Goal: Task Accomplishment & Management: Use online tool/utility

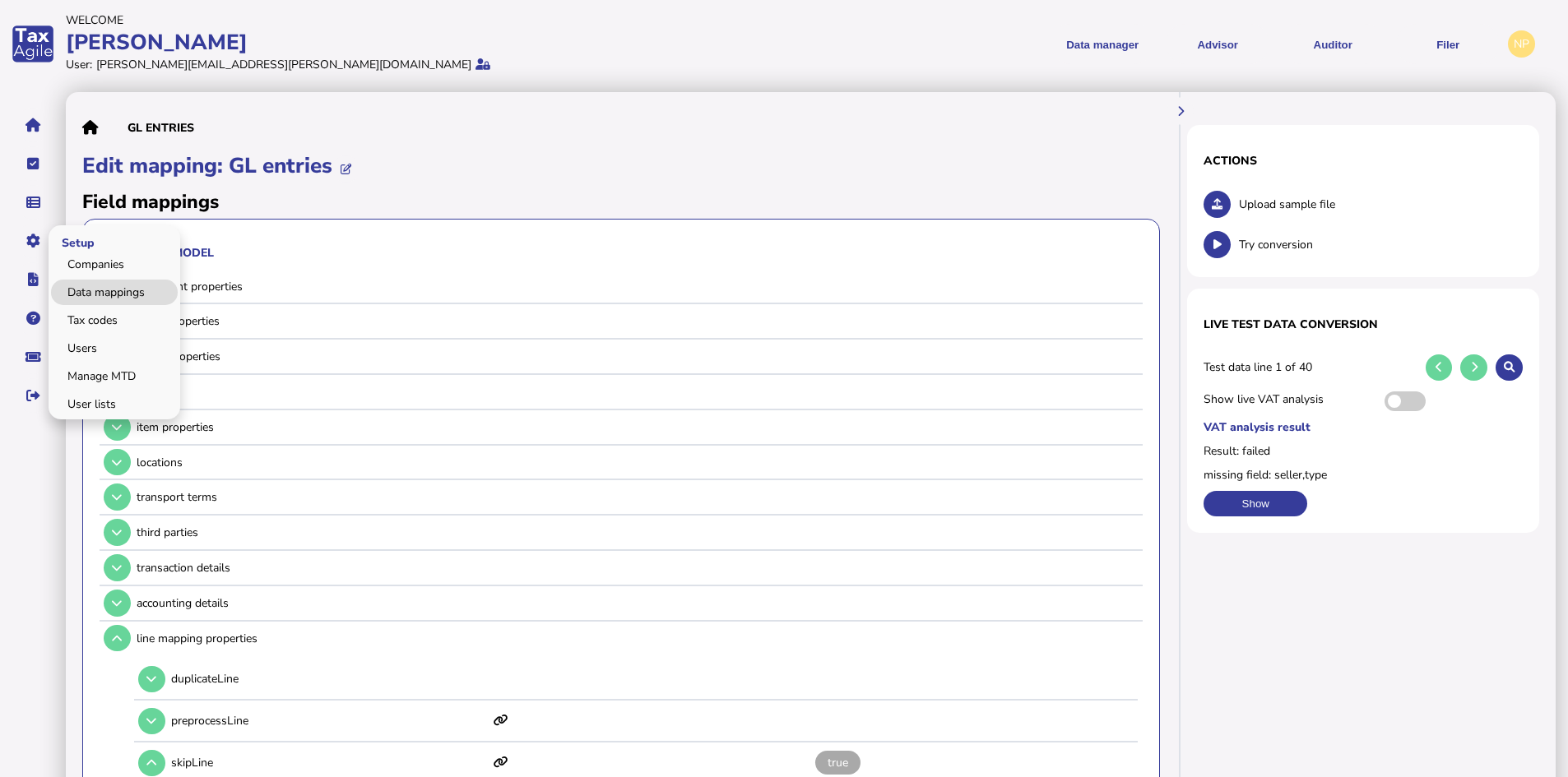
click at [109, 290] on link "Data mappings" at bounding box center [114, 292] width 127 height 26
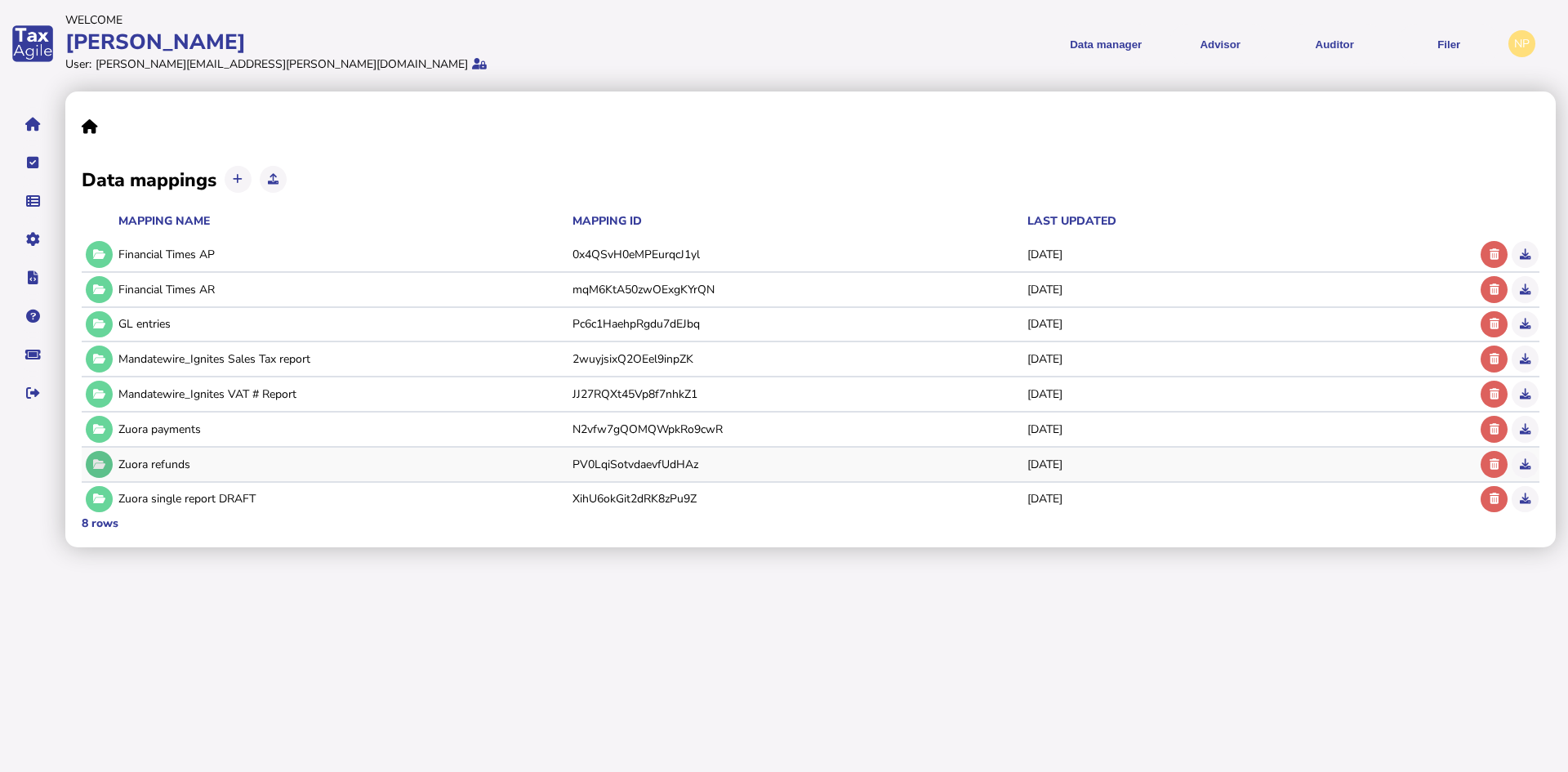
click at [102, 465] on icon at bounding box center [99, 465] width 12 height 11
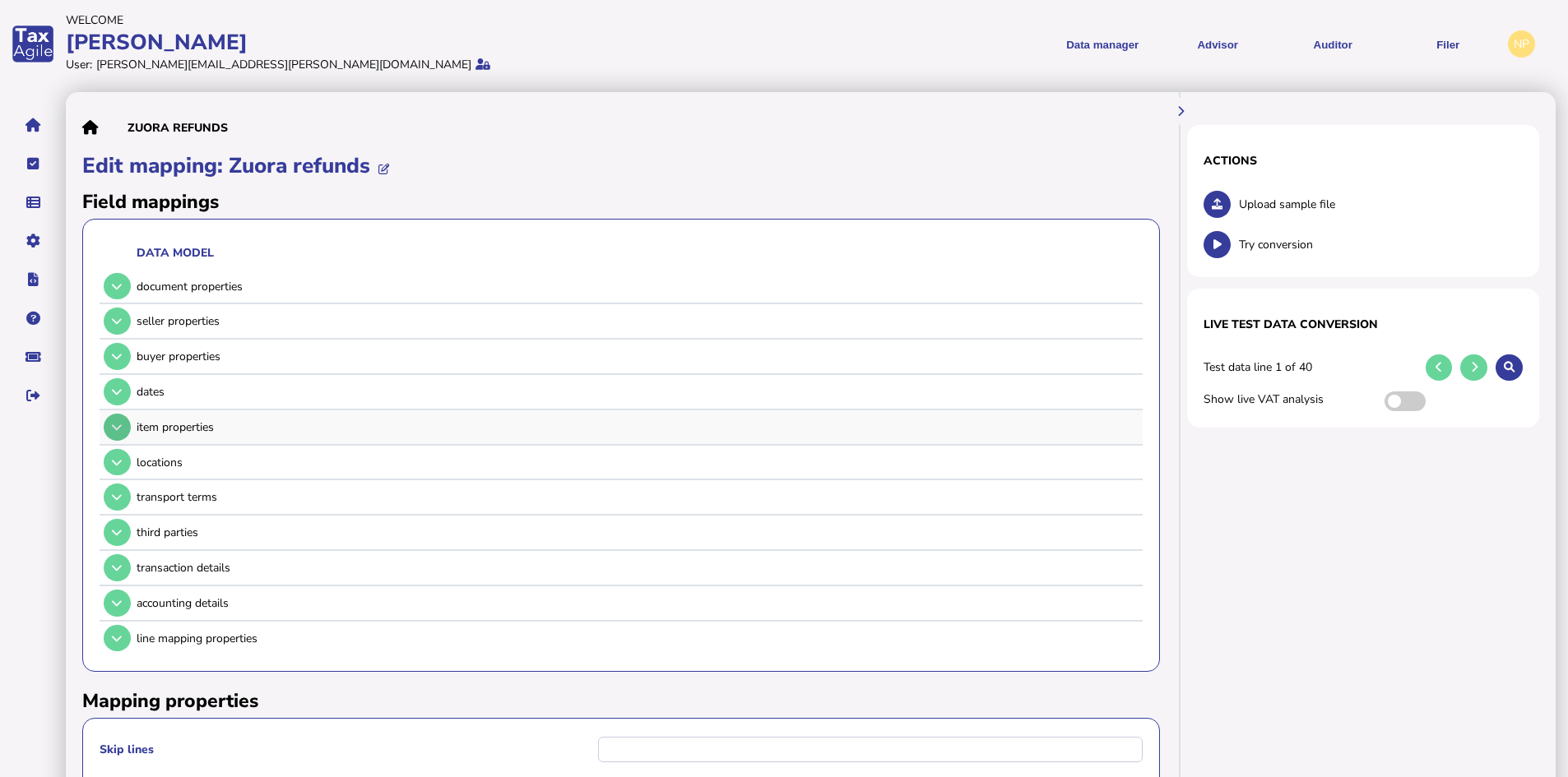
click at [114, 424] on icon at bounding box center [116, 427] width 10 height 11
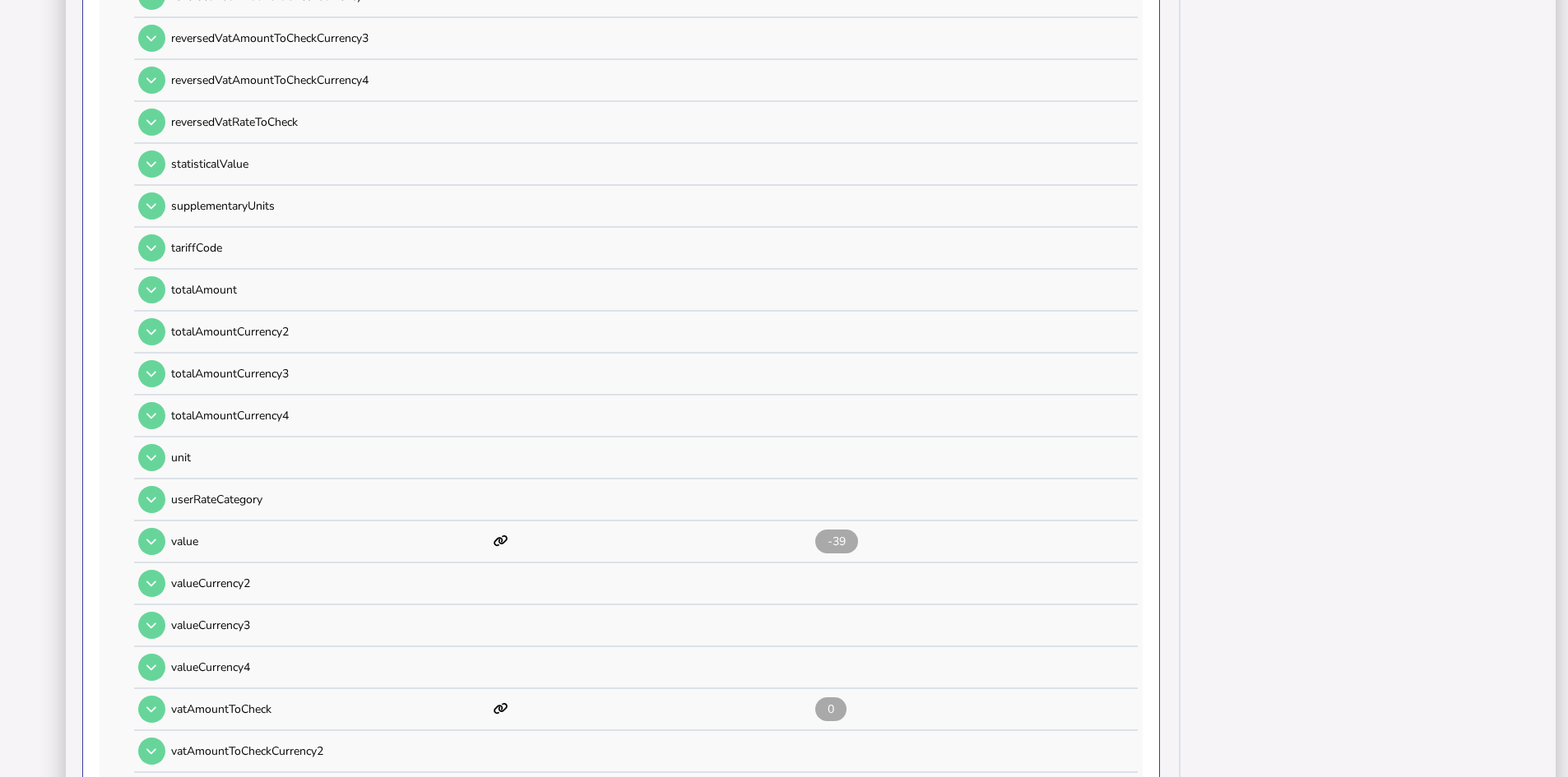
scroll to position [1481, 0]
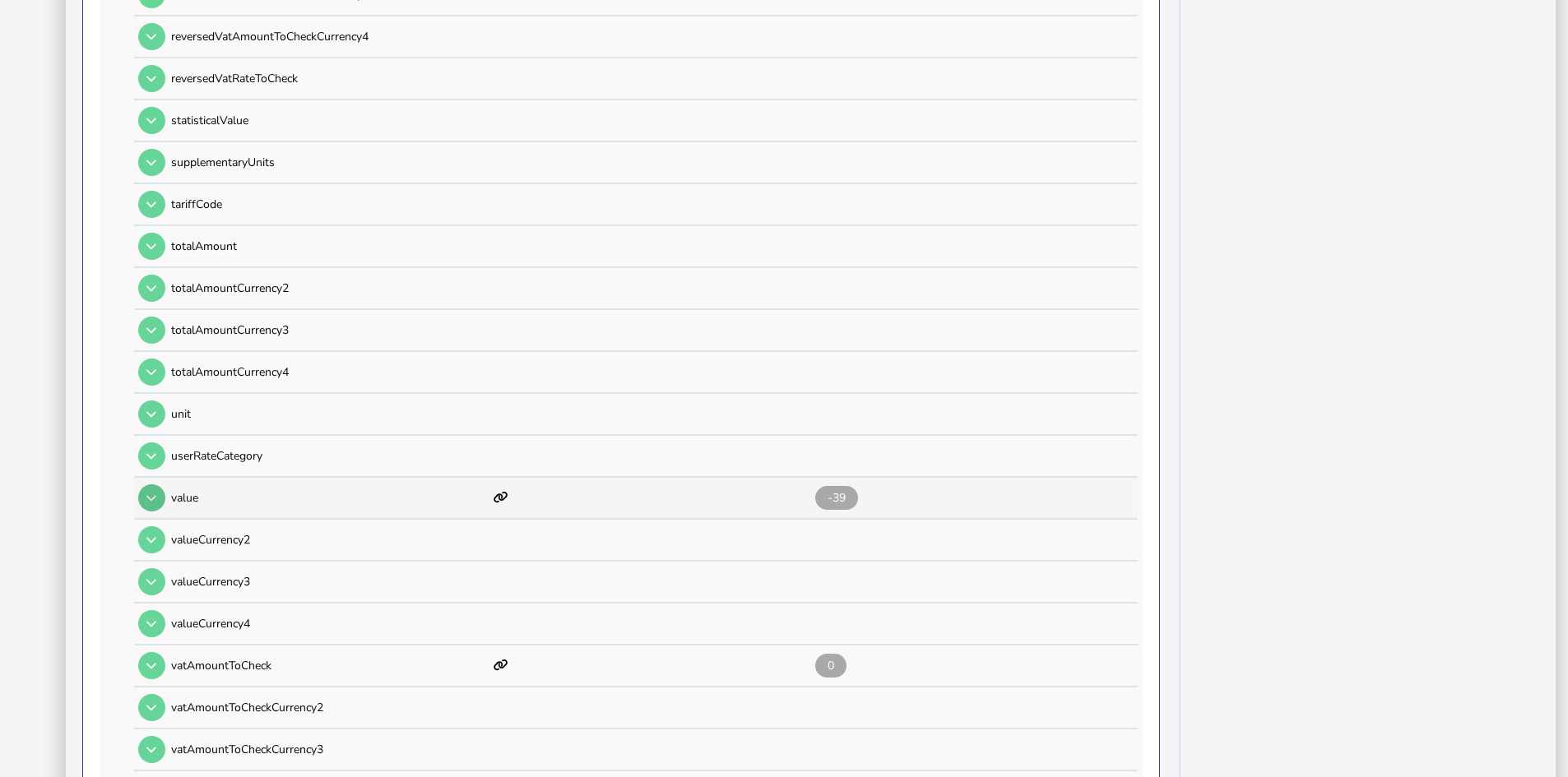
click at [147, 500] on icon at bounding box center [151, 498] width 10 height 11
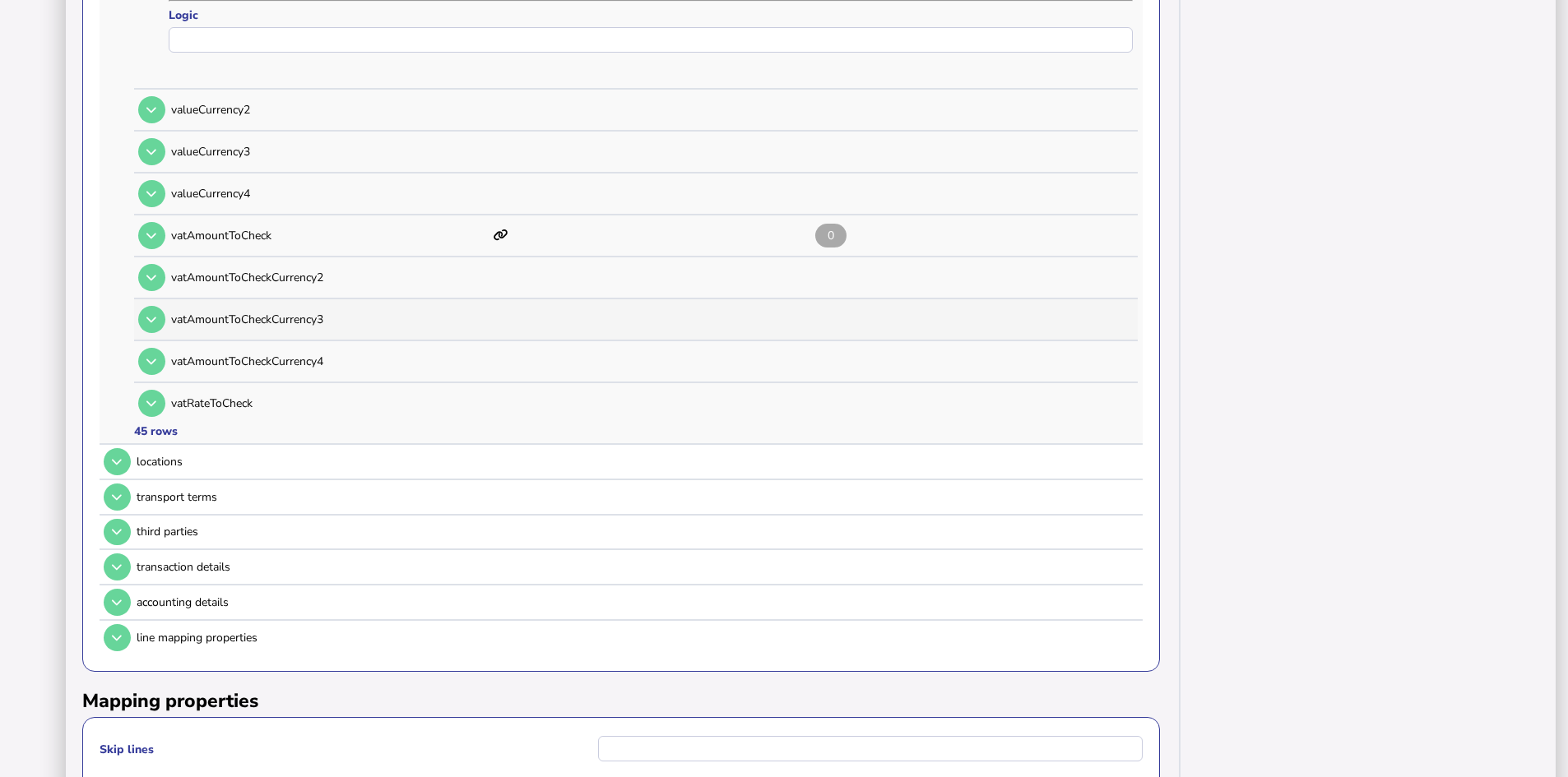
scroll to position [2302, 0]
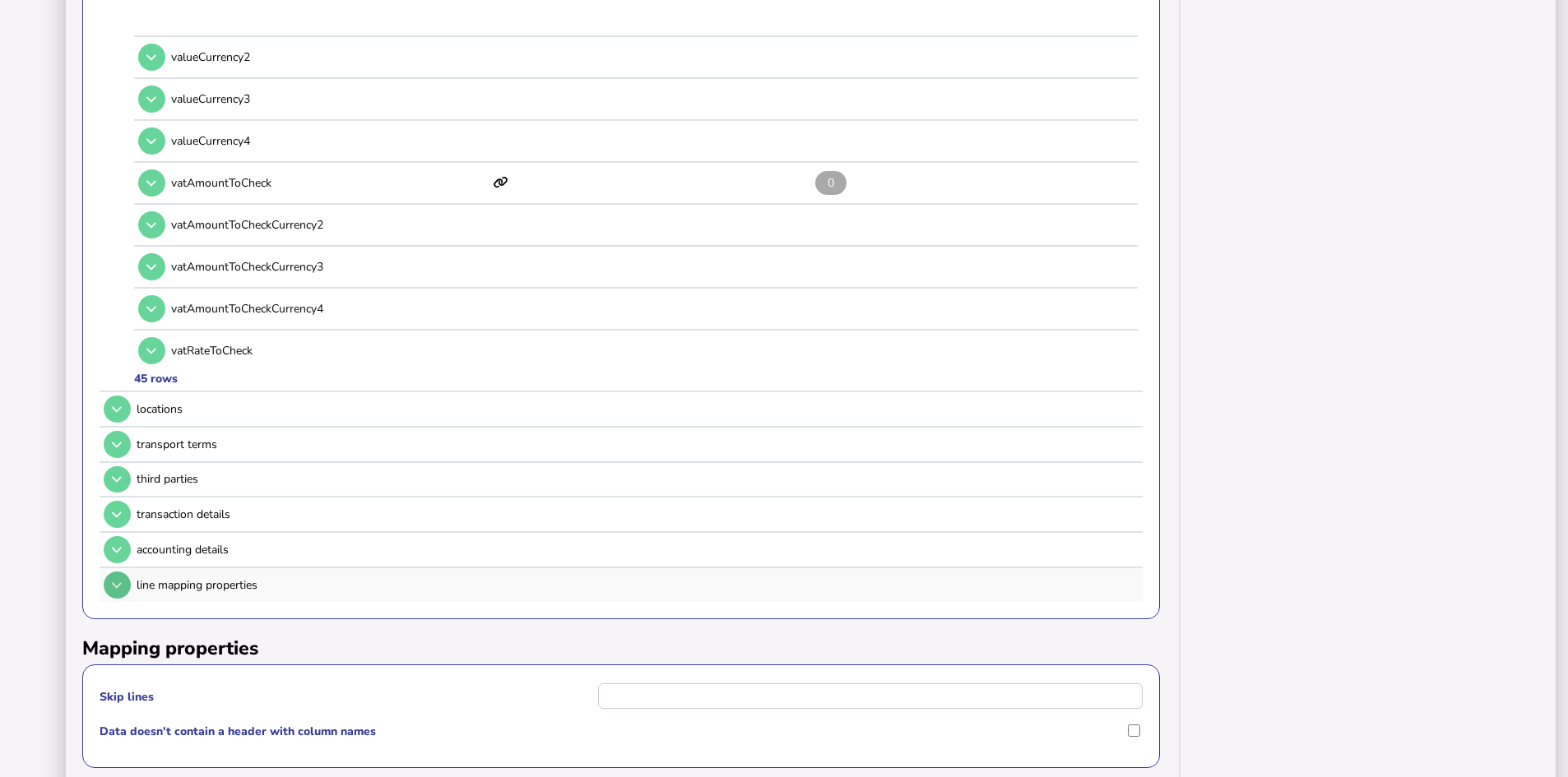
click at [117, 585] on icon at bounding box center [116, 585] width 10 height 11
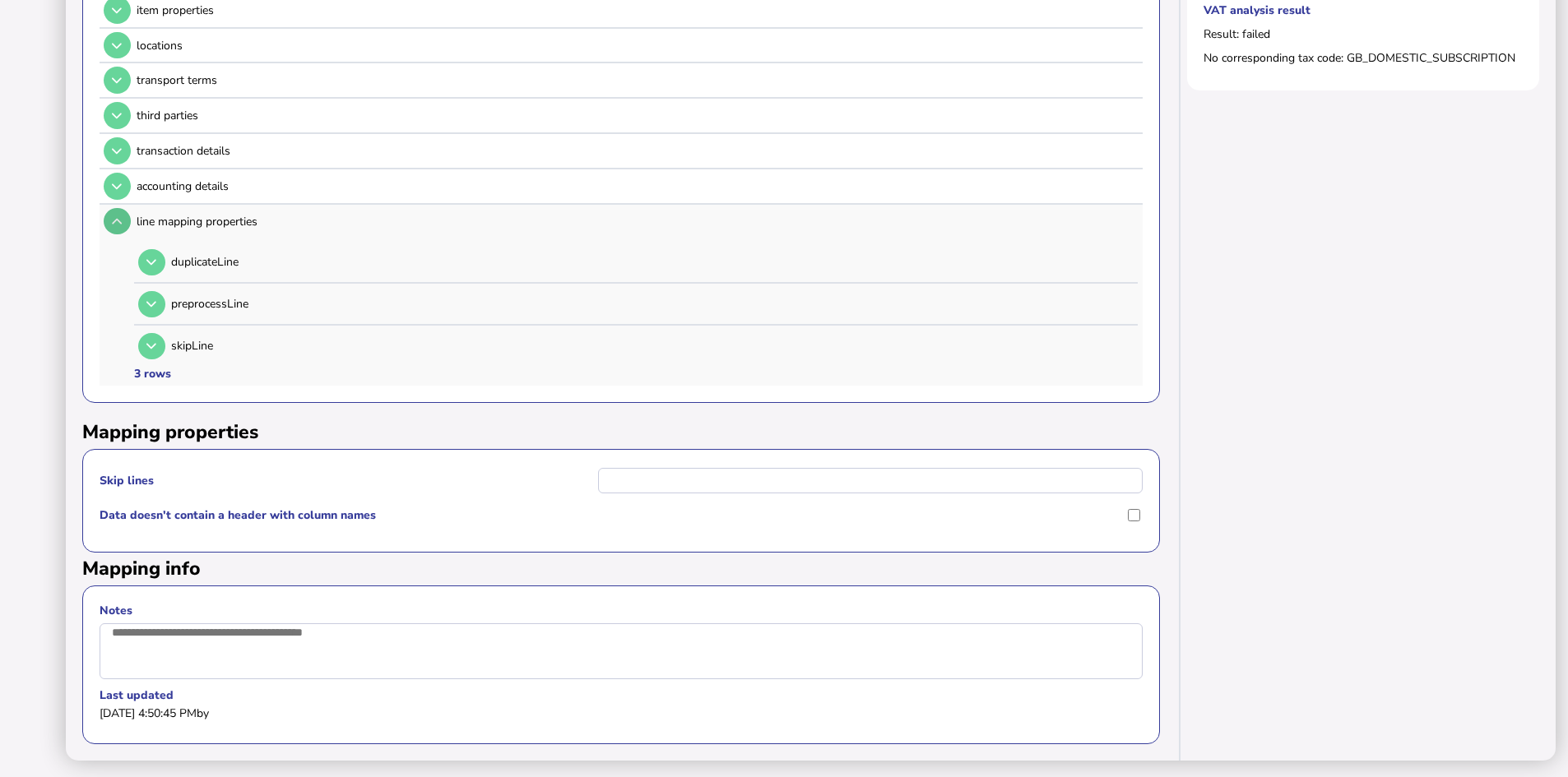
scroll to position [430, 0]
click at [115, 216] on icon at bounding box center [116, 222] width 10 height 11
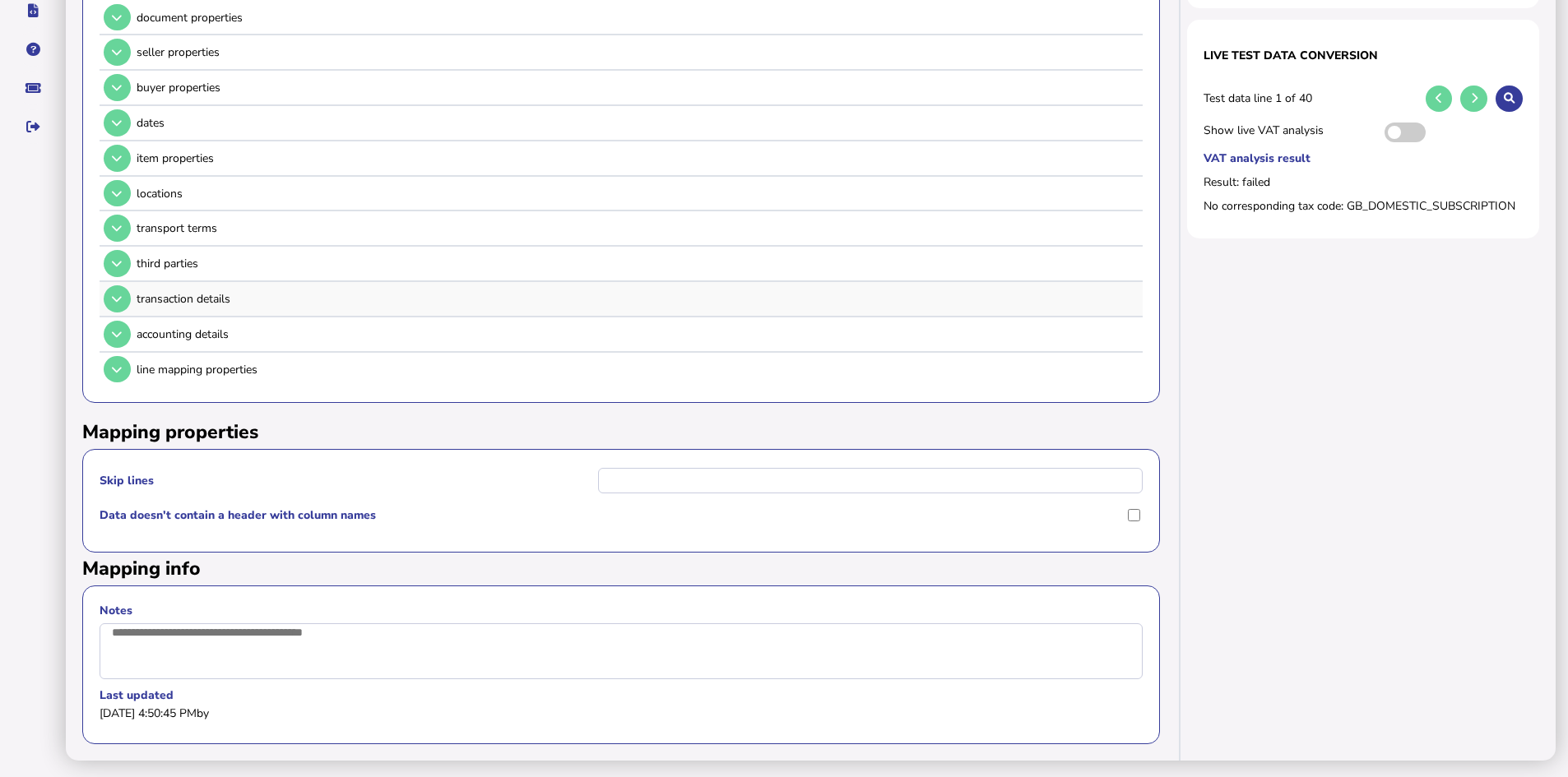
scroll to position [0, 0]
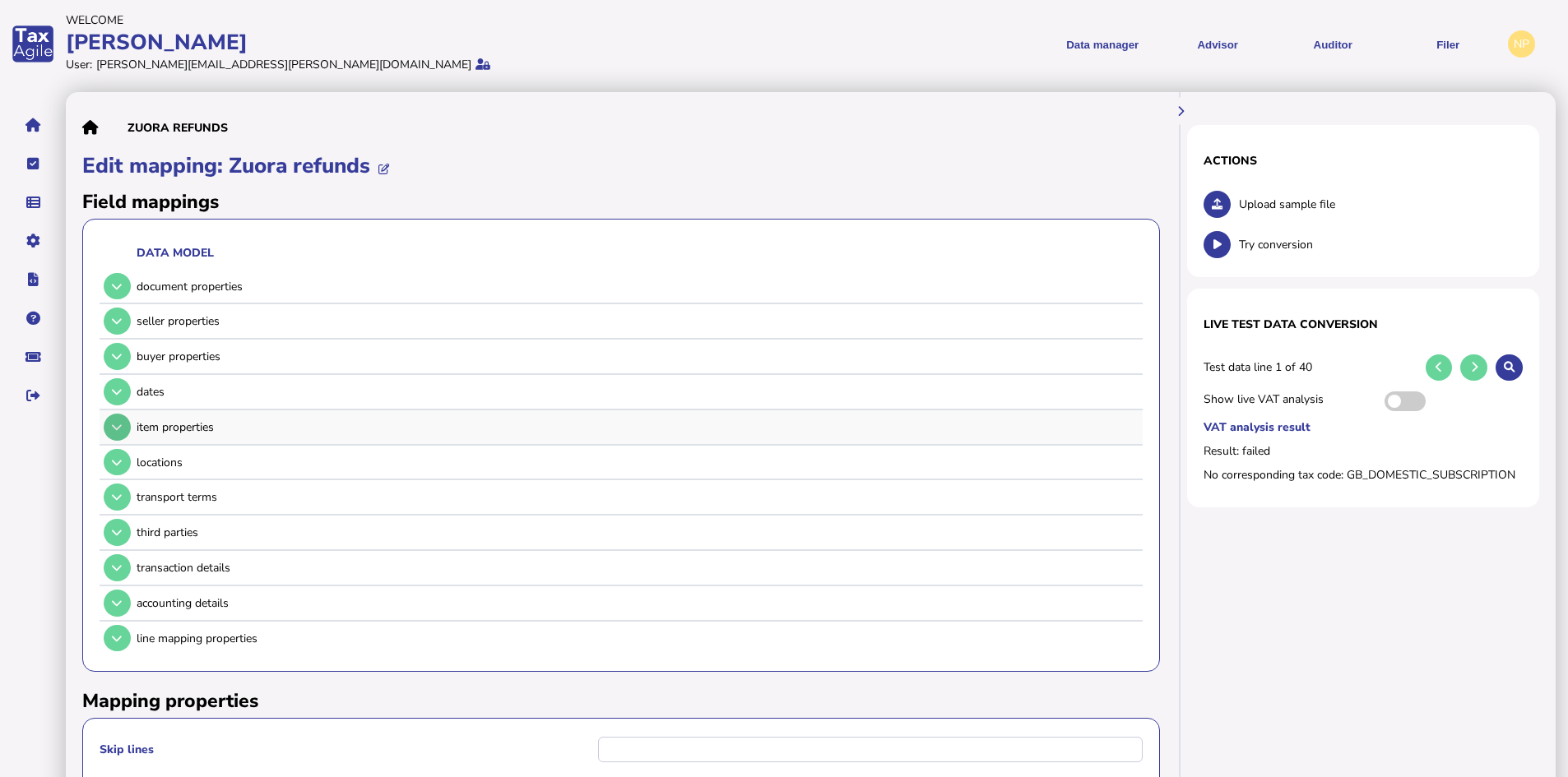
click at [111, 429] on button at bounding box center [117, 427] width 27 height 27
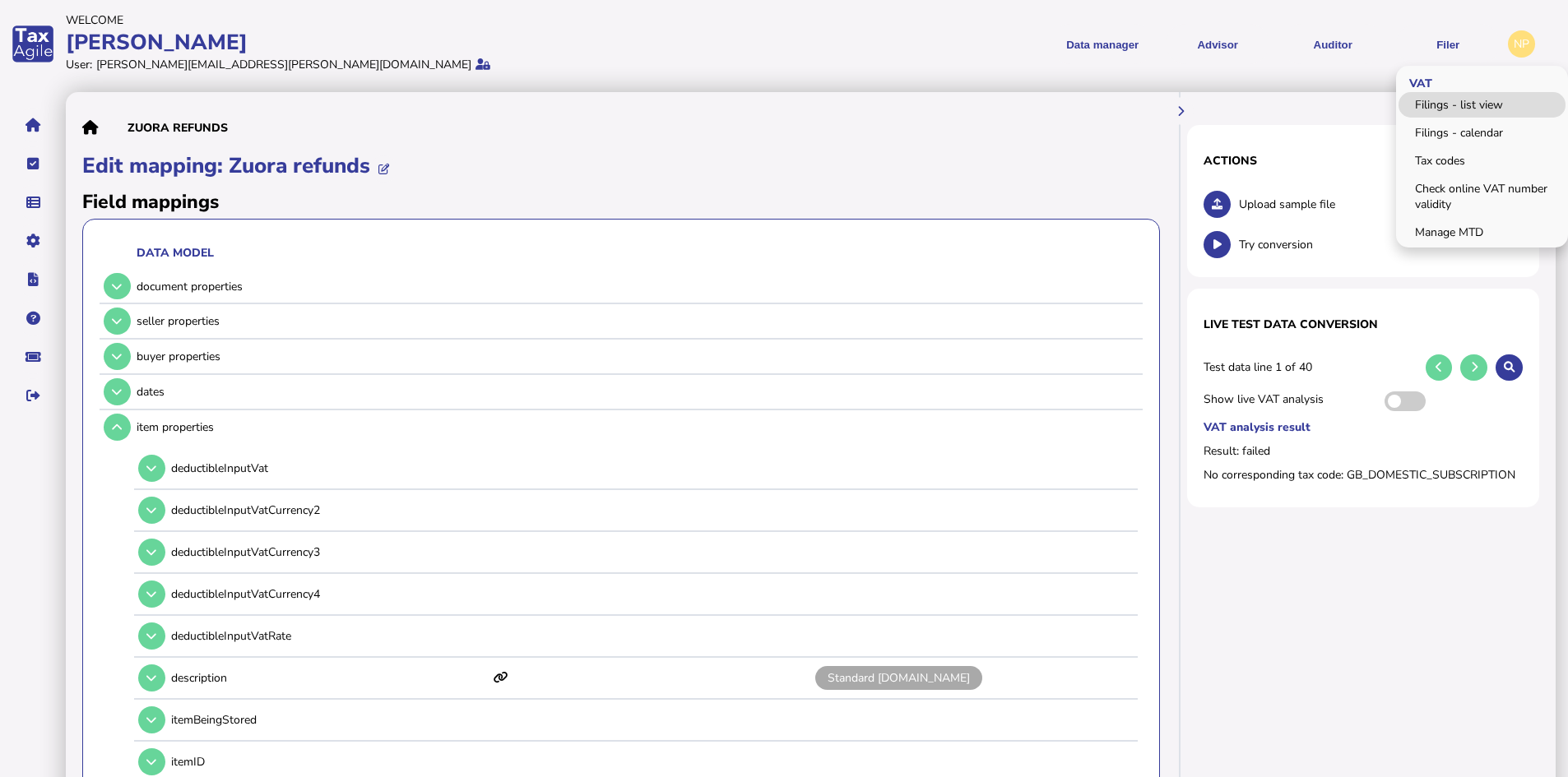
click at [1456, 106] on link "Filings - list view" at bounding box center [1482, 105] width 167 height 26
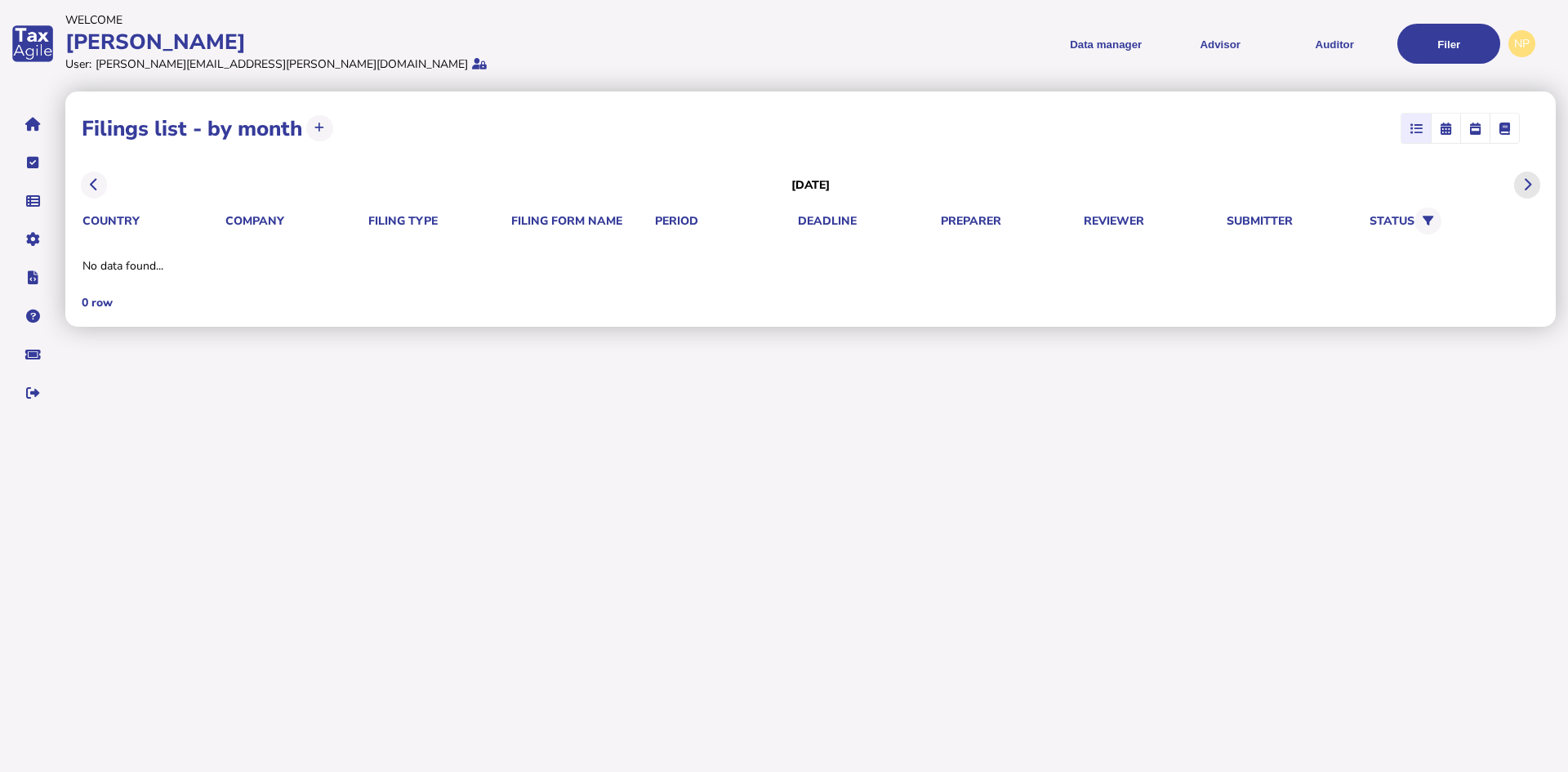
click at [1523, 185] on icon at bounding box center [1526, 185] width 8 height 1
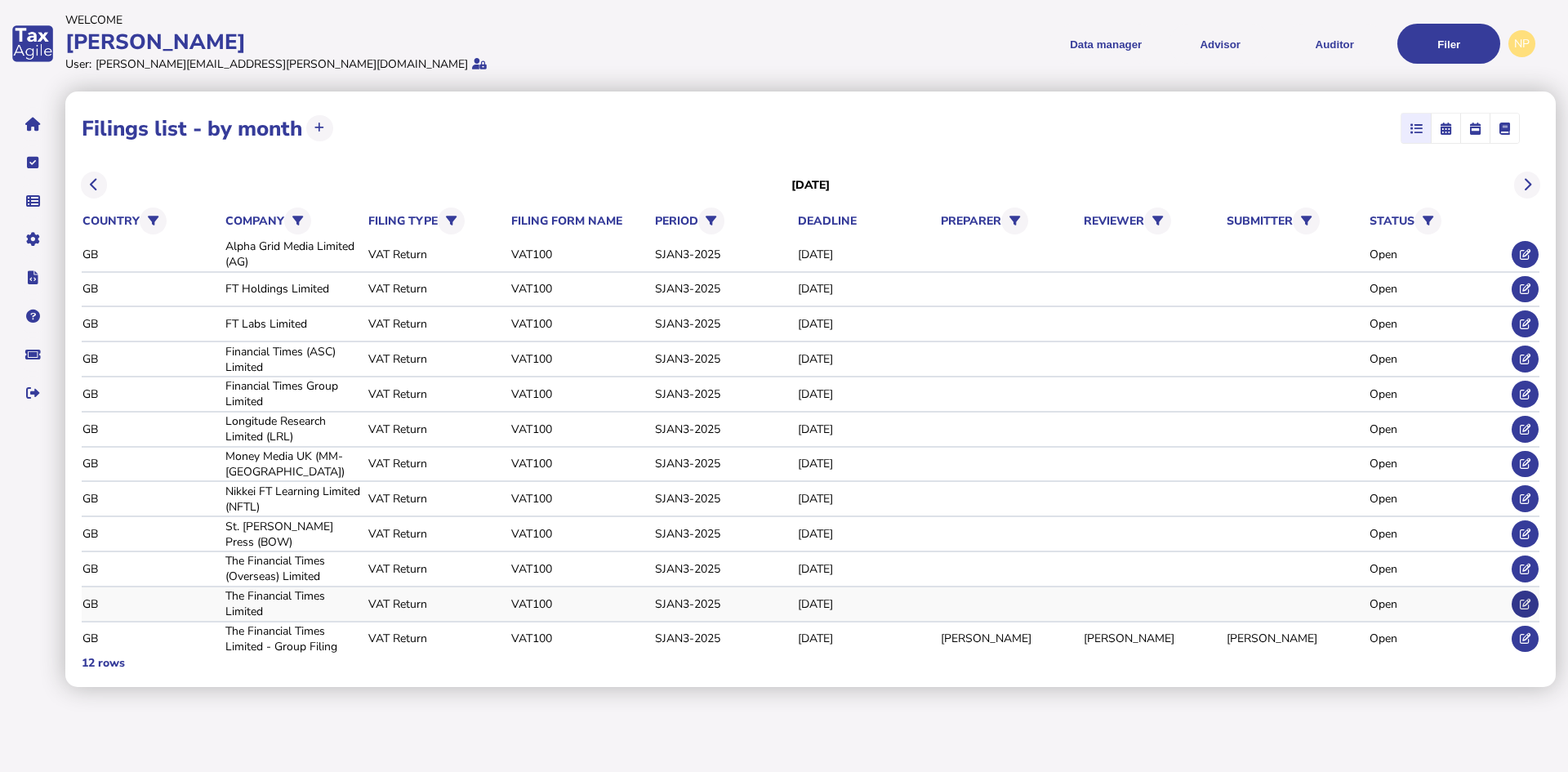
click at [1522, 599] on icon at bounding box center [1525, 604] width 11 height 11
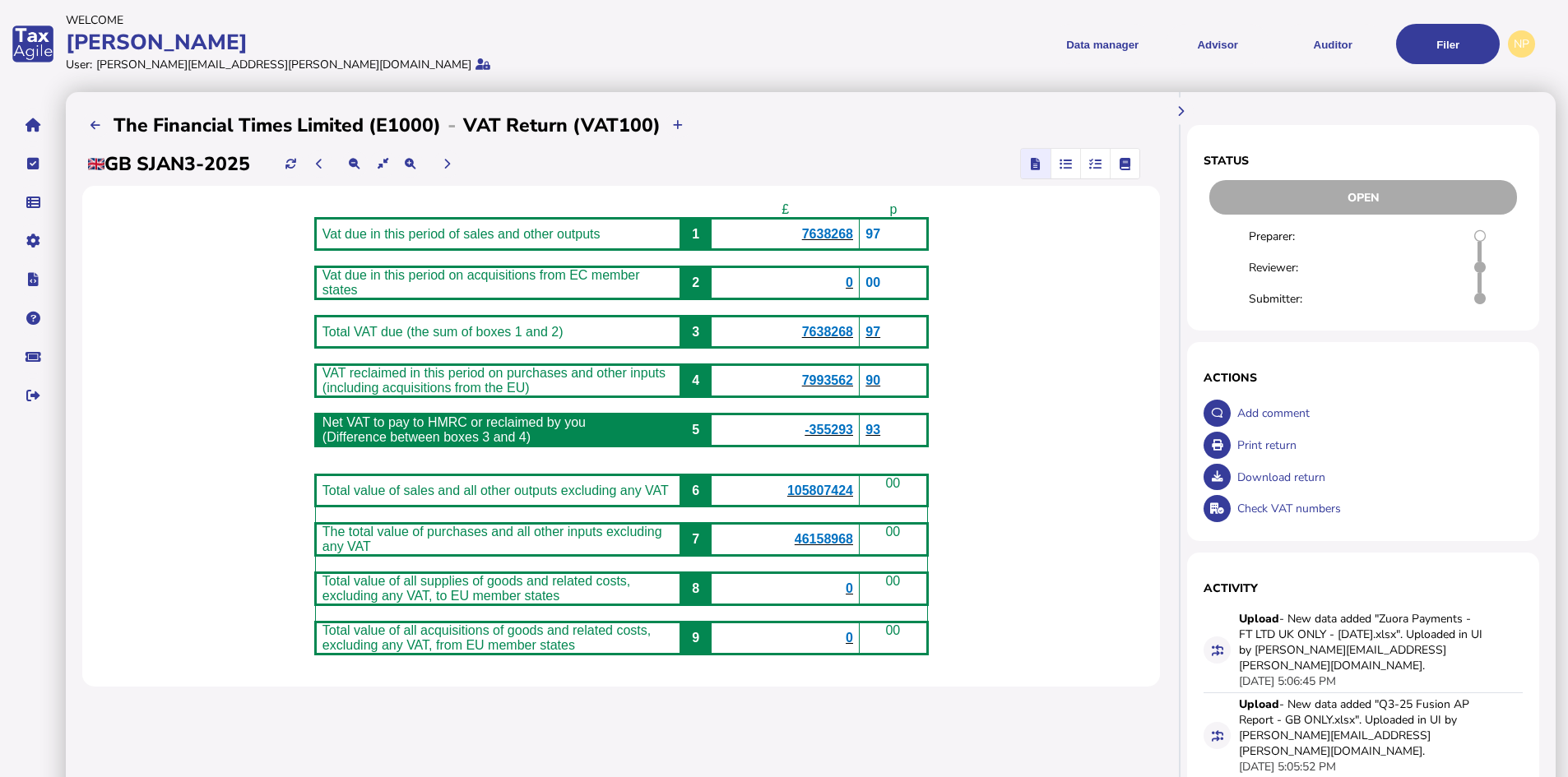
click at [1093, 165] on icon "button" at bounding box center [1096, 164] width 13 height 1
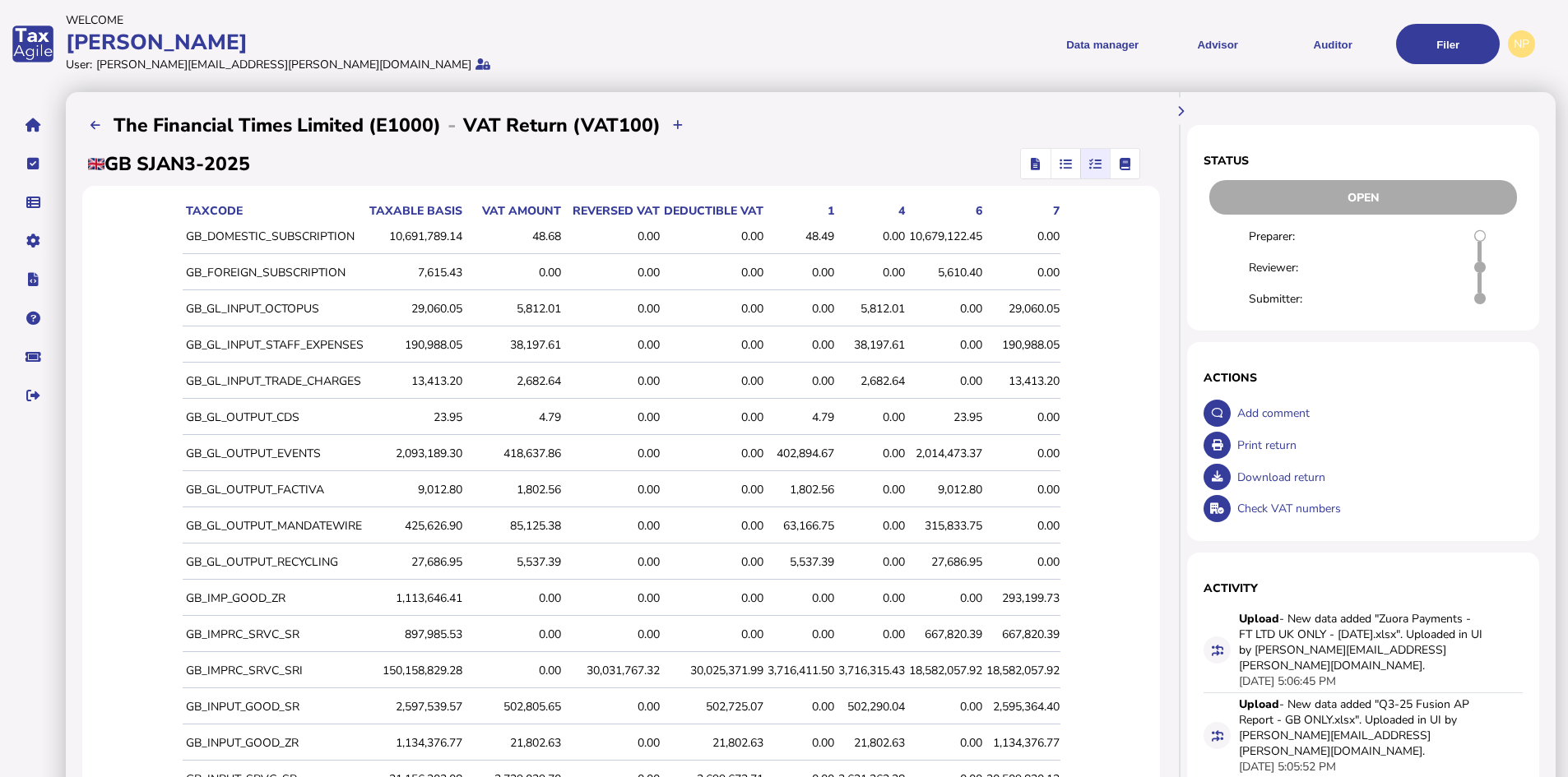
click at [960, 272] on div "5,610.40" at bounding box center [945, 272] width 73 height 15
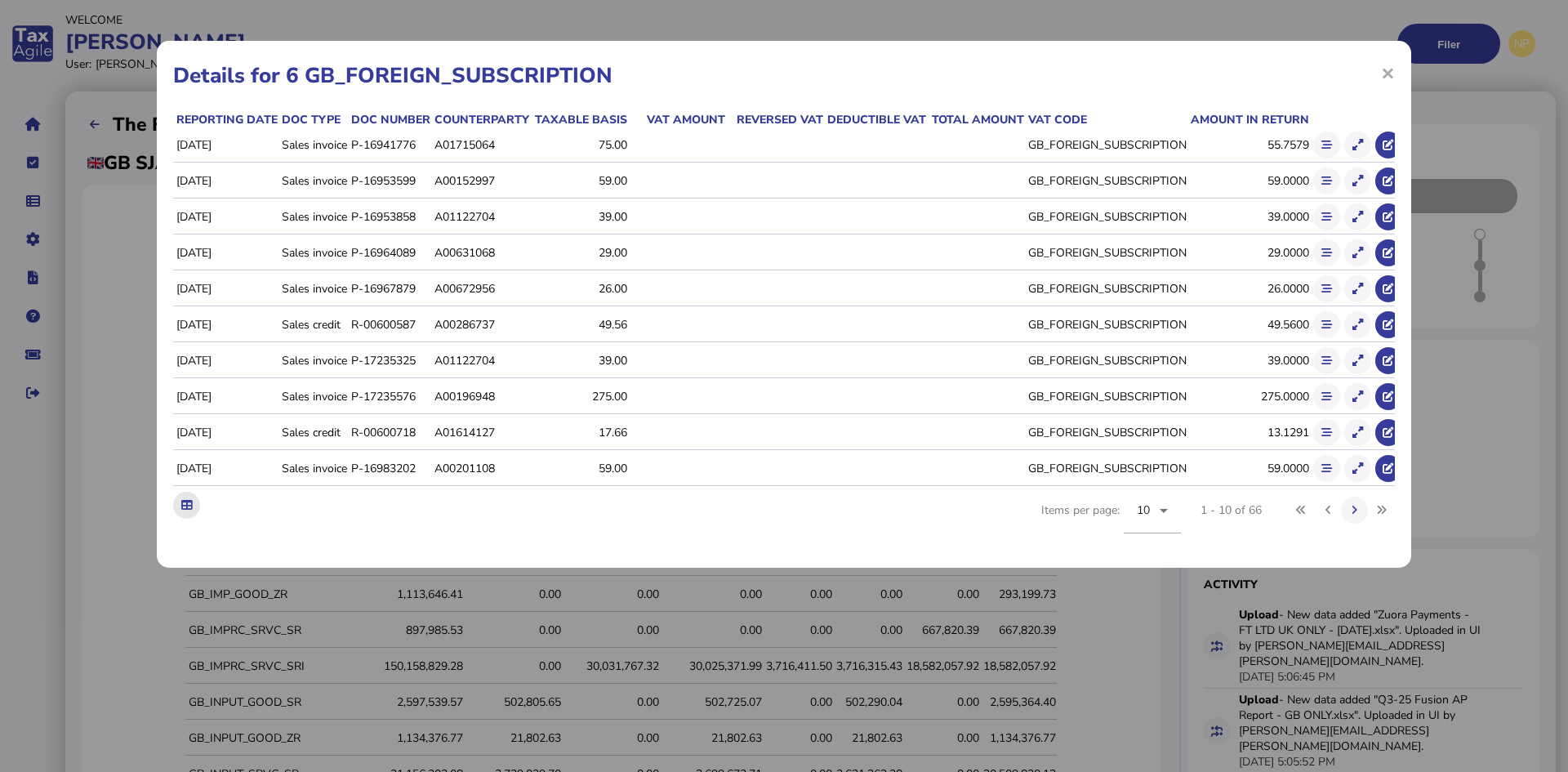
click at [185, 511] on icon at bounding box center [186, 505] width 11 height 11
click at [1385, 76] on span "×" at bounding box center [1388, 72] width 14 height 31
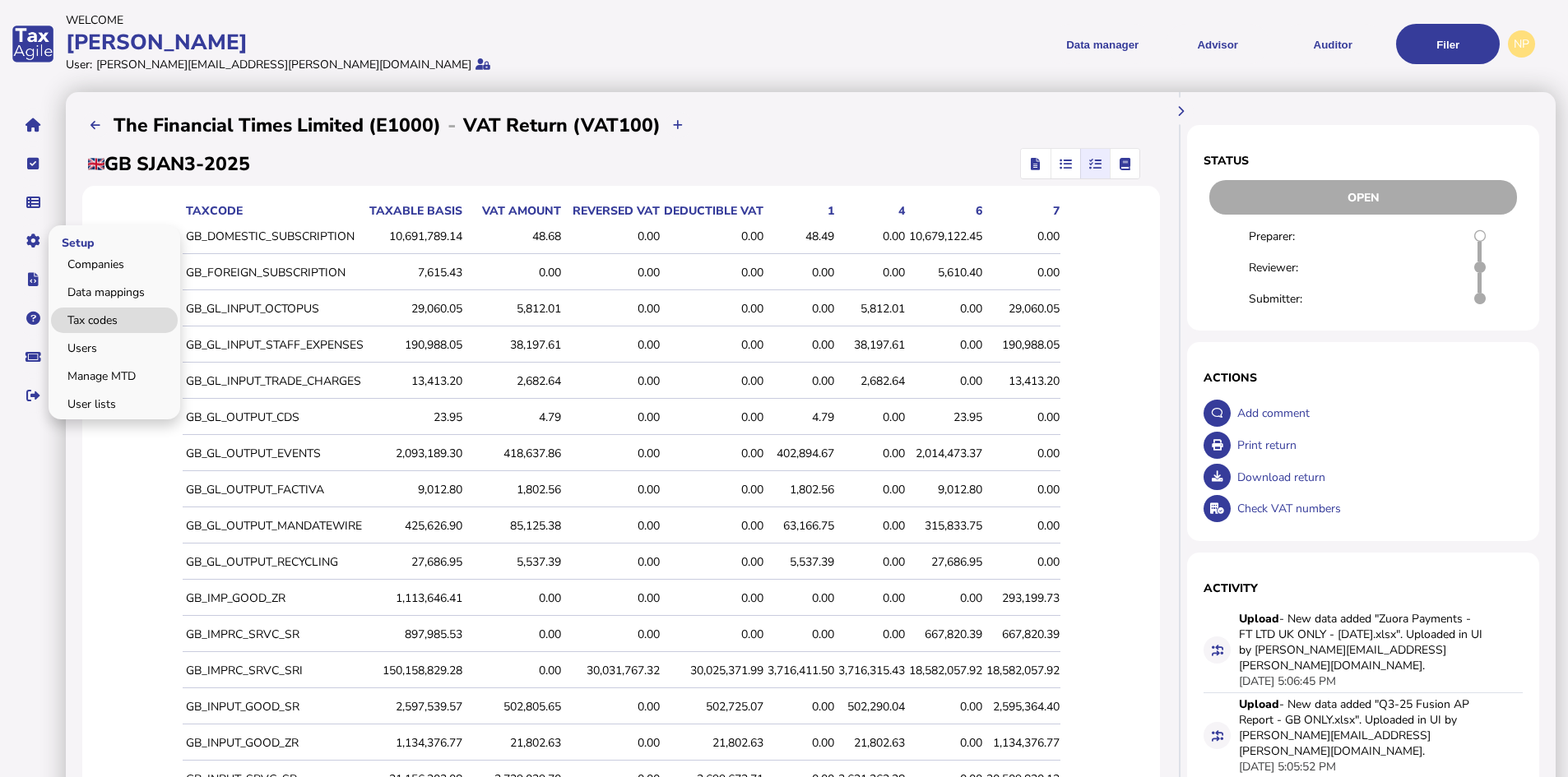
click at [101, 312] on link "Tax codes" at bounding box center [114, 320] width 127 height 26
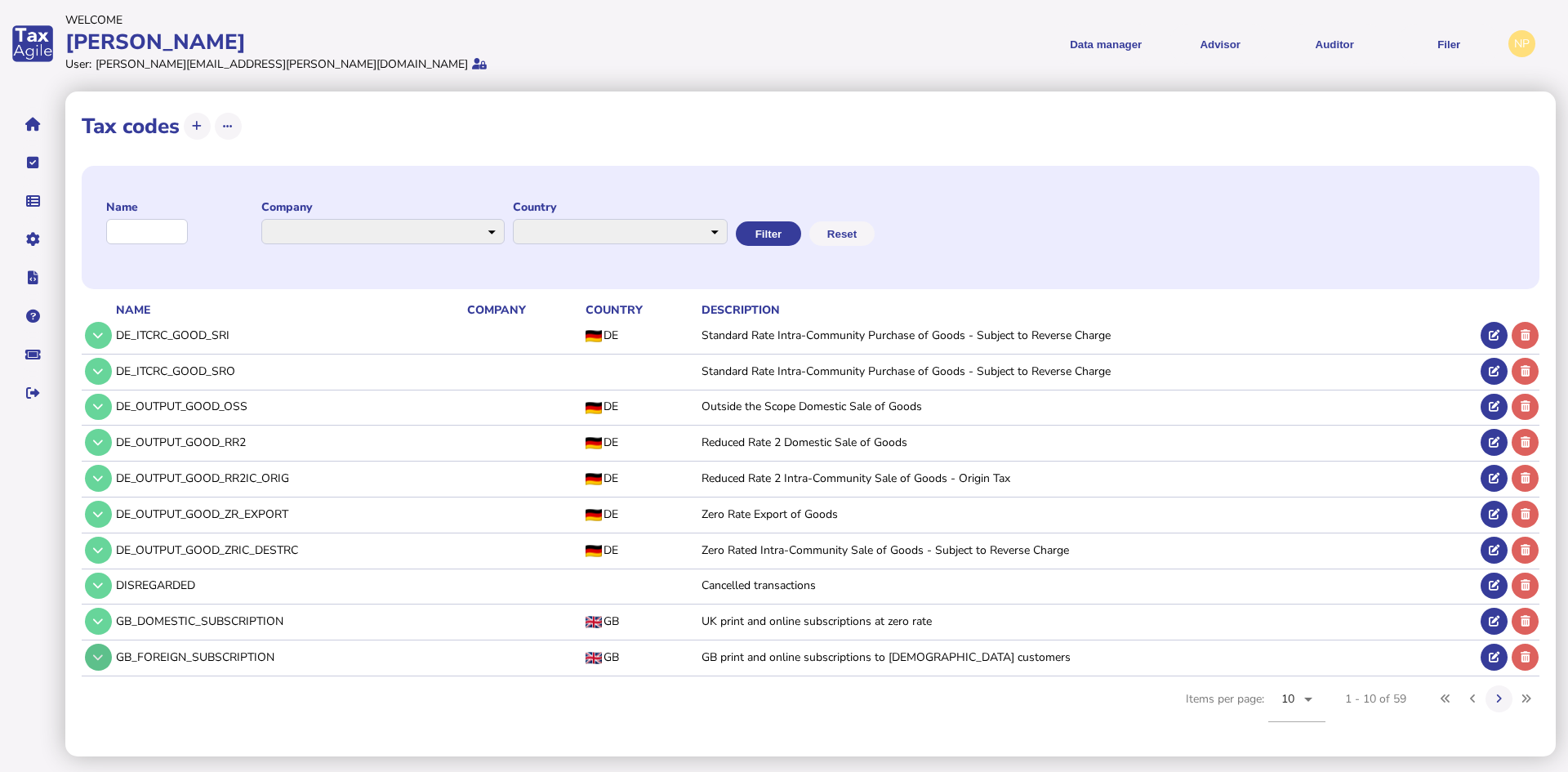
click at [98, 653] on icon at bounding box center [98, 657] width 10 height 11
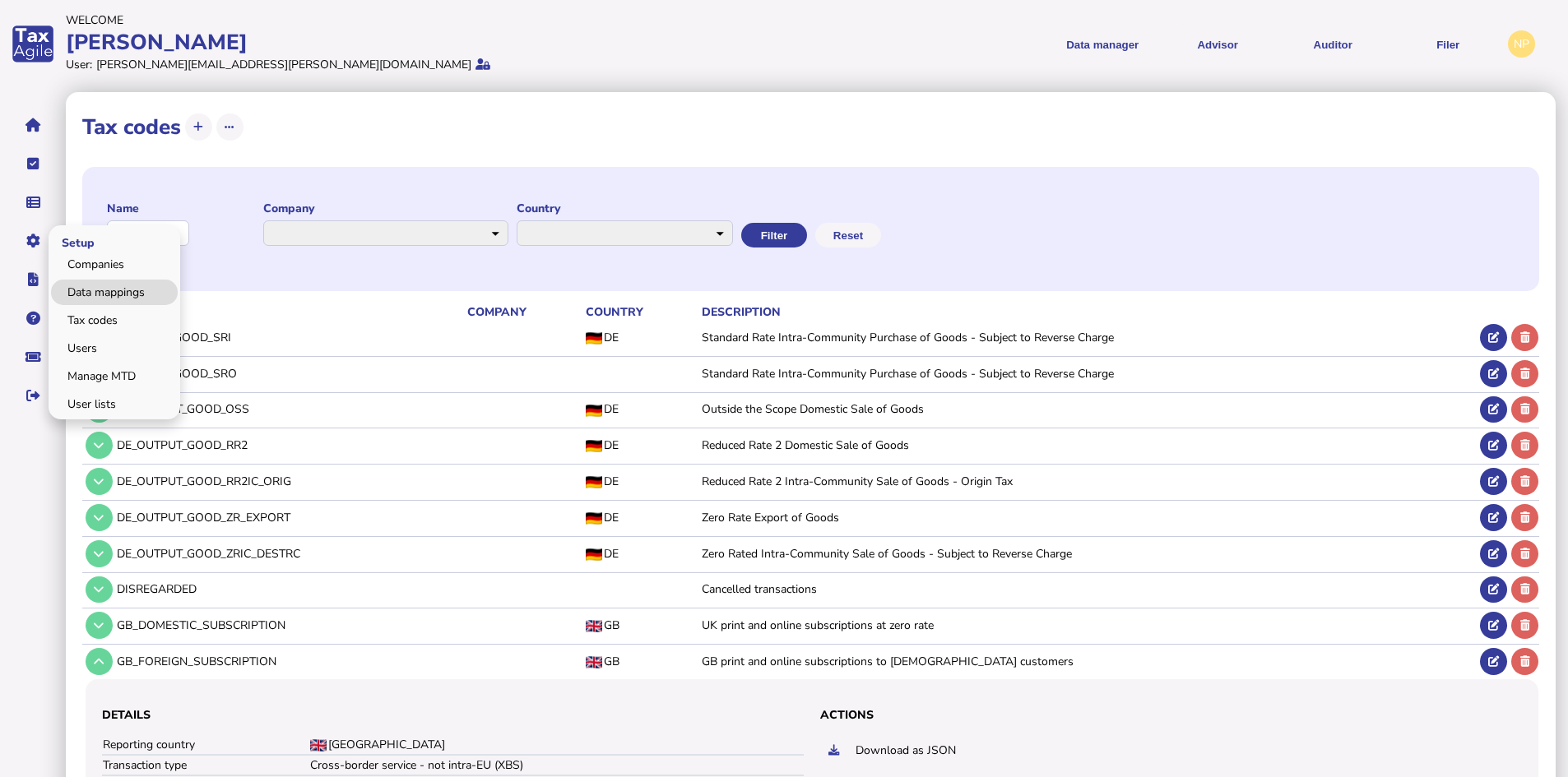
click at [117, 294] on link "Data mappings" at bounding box center [114, 292] width 127 height 26
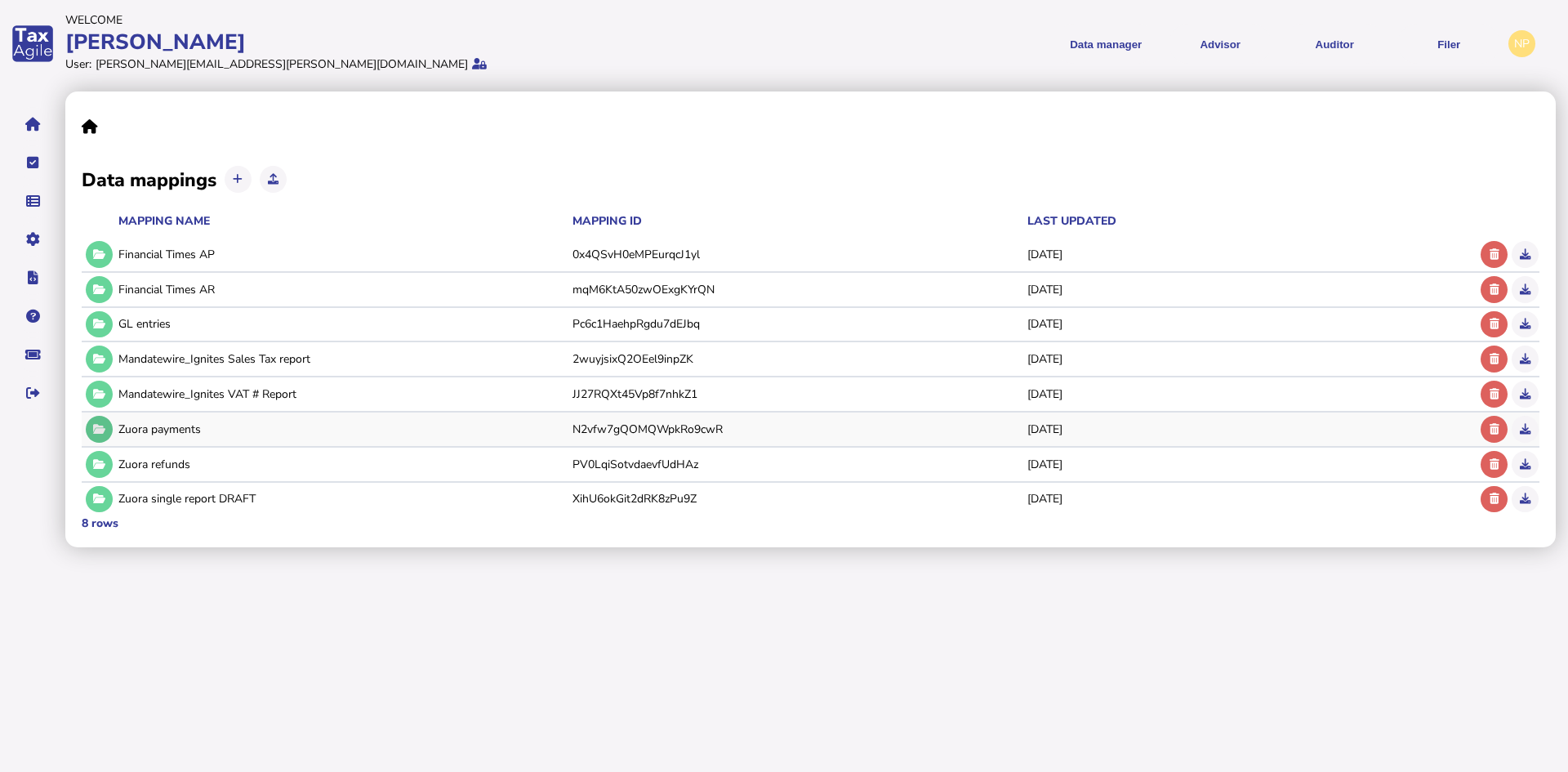
click at [96, 431] on icon at bounding box center [99, 429] width 12 height 11
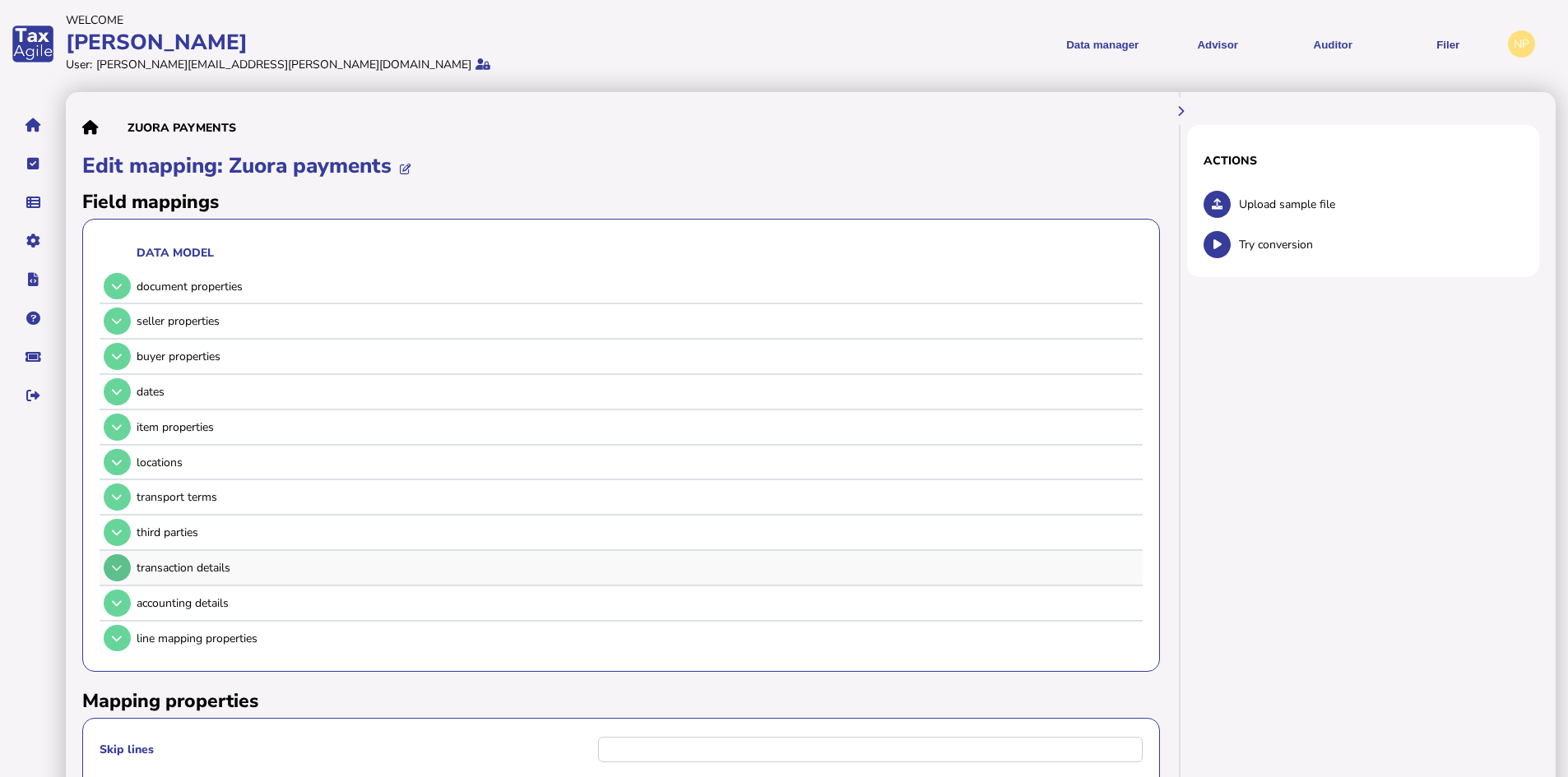
click at [114, 567] on icon at bounding box center [116, 568] width 10 height 11
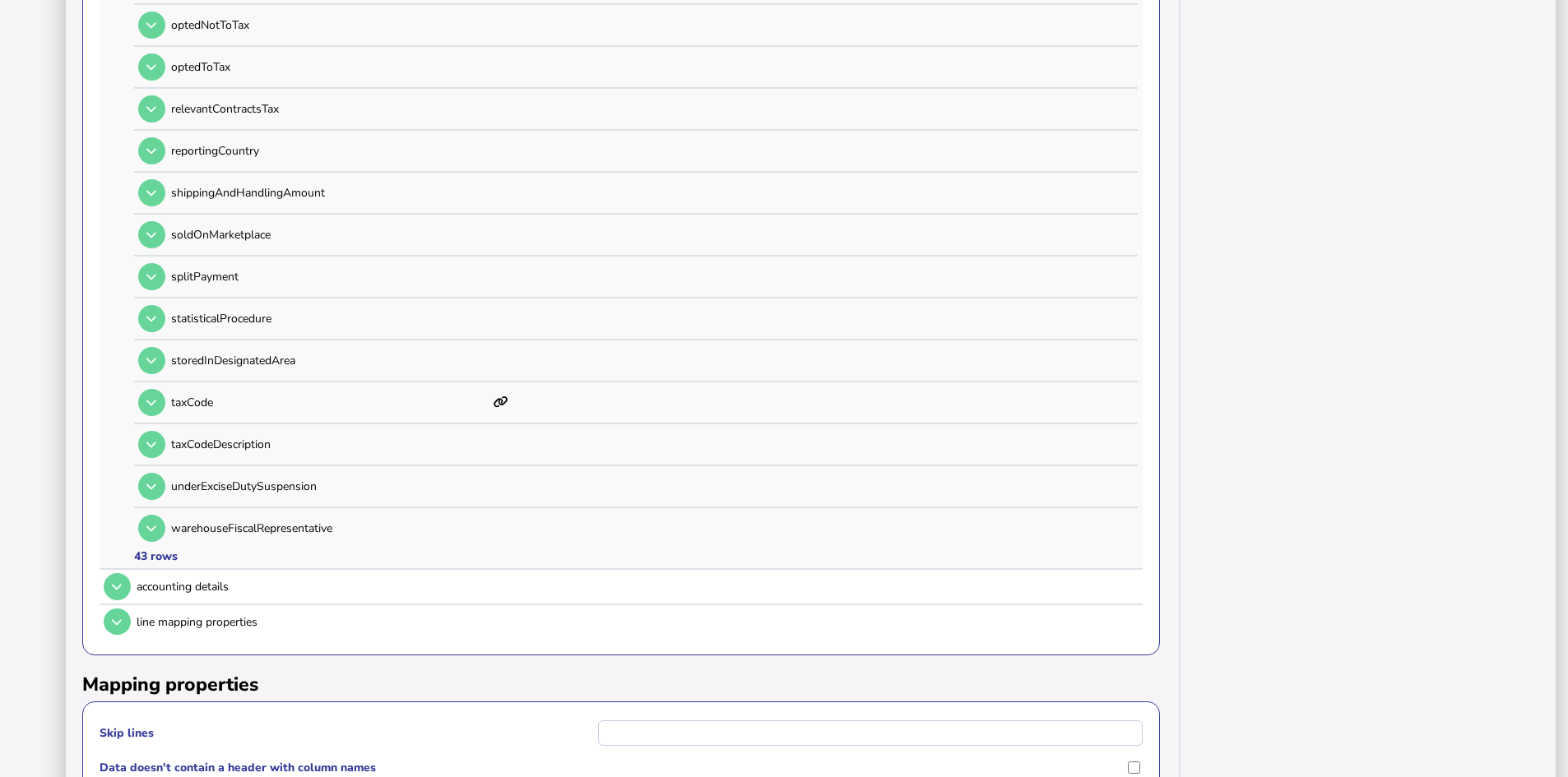
scroll to position [1892, 0]
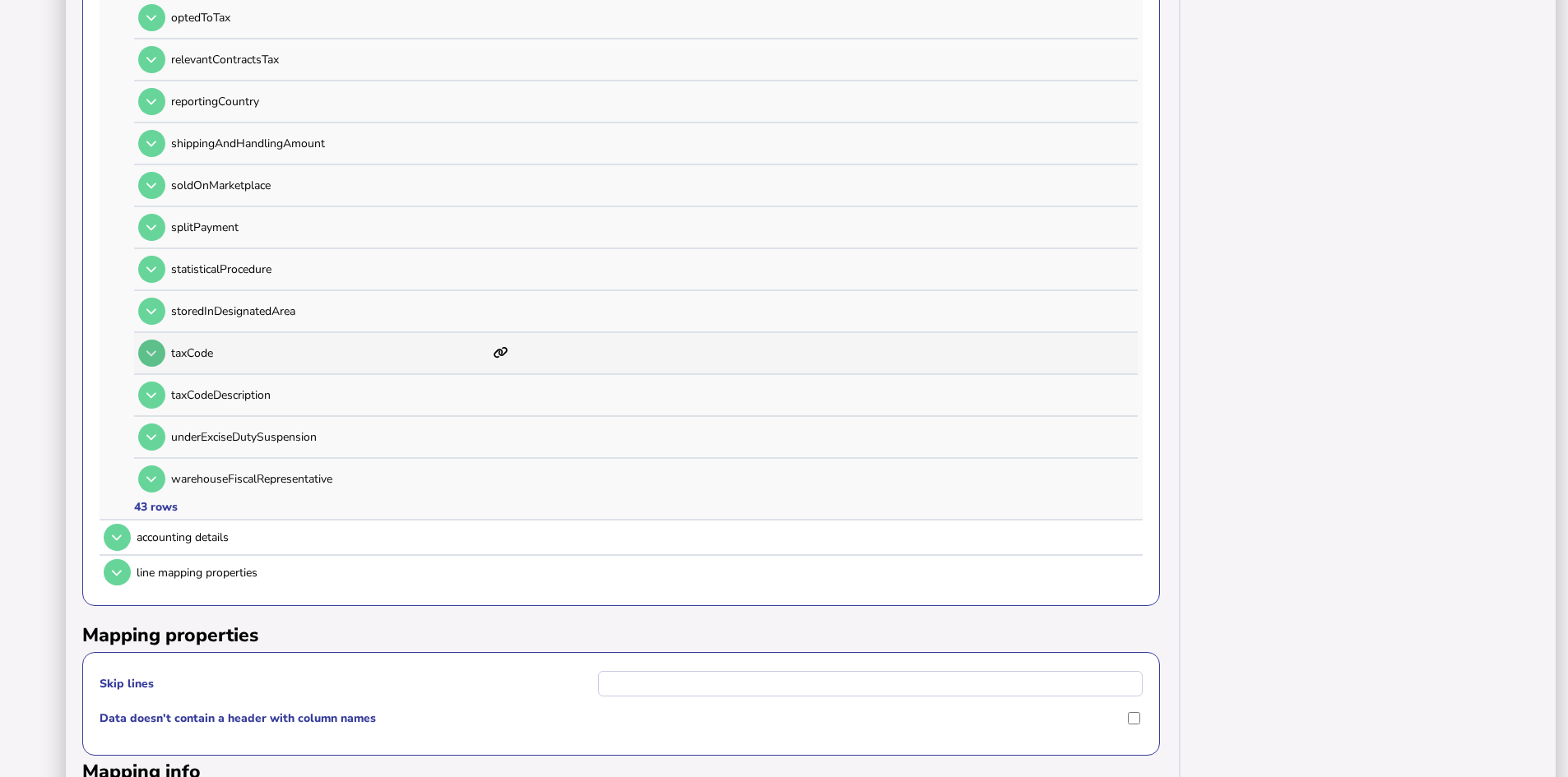
click at [155, 350] on icon at bounding box center [151, 353] width 10 height 11
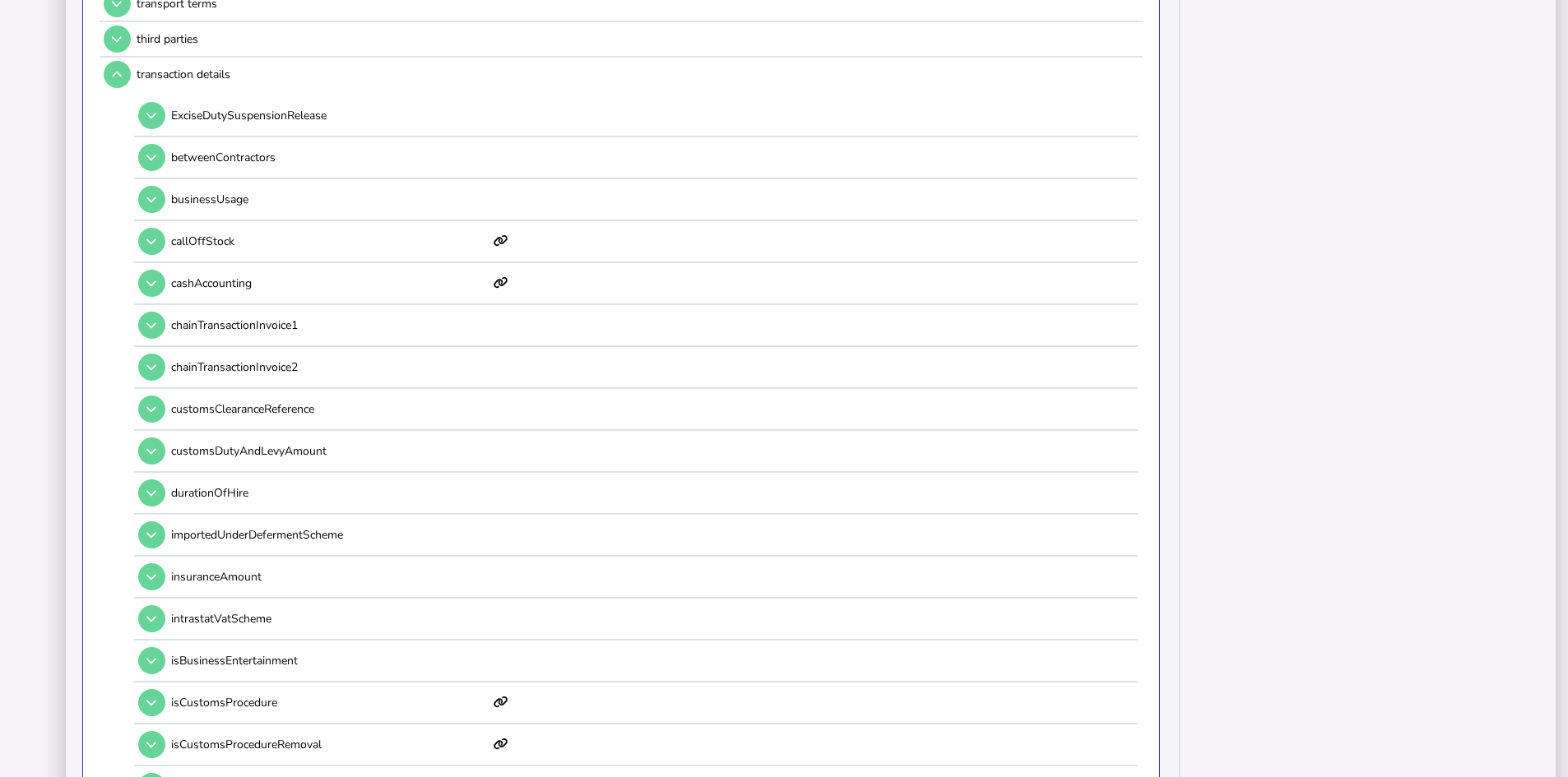
scroll to position [0, 0]
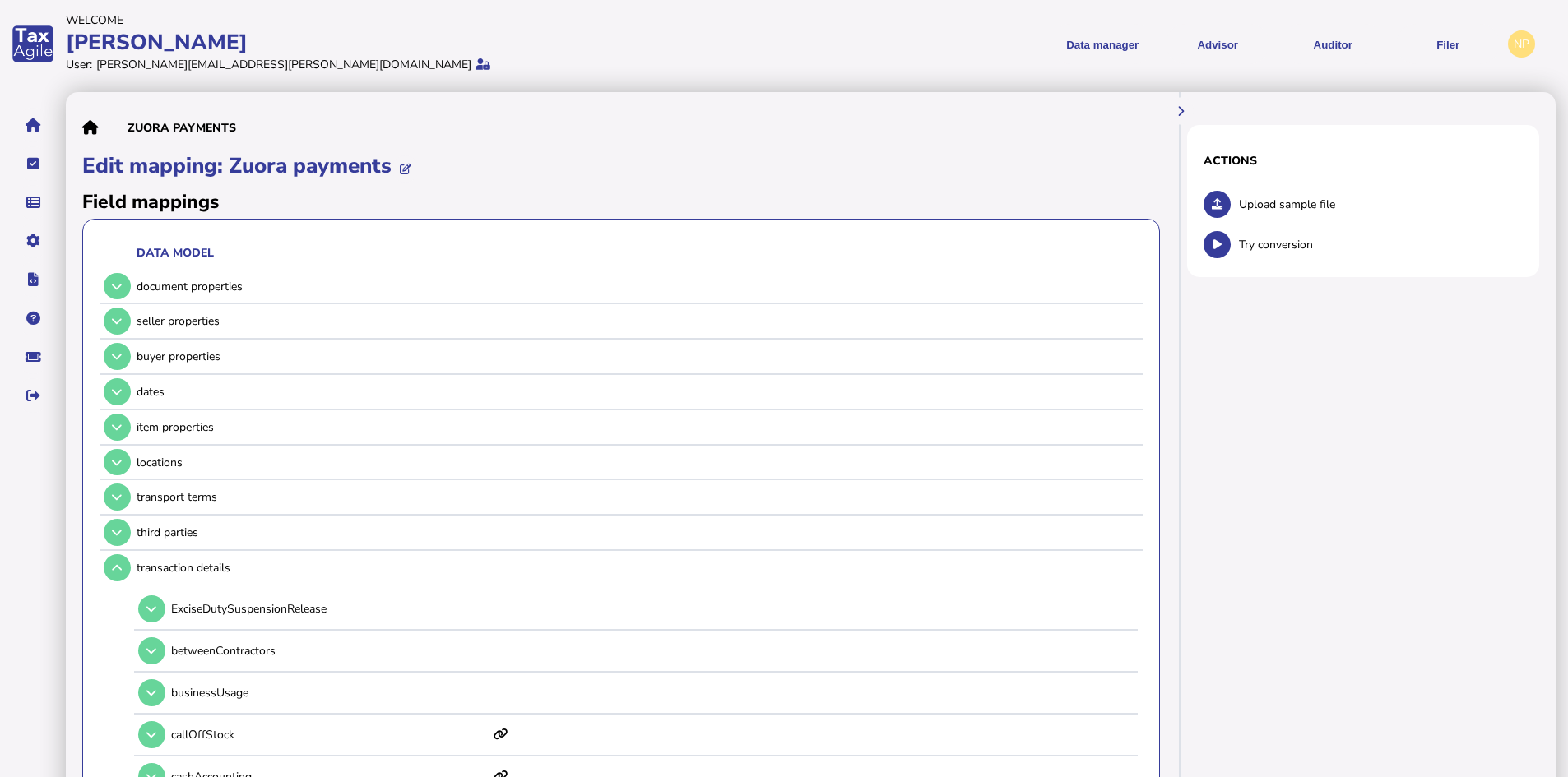
click at [1220, 201] on icon at bounding box center [1217, 205] width 11 height 11
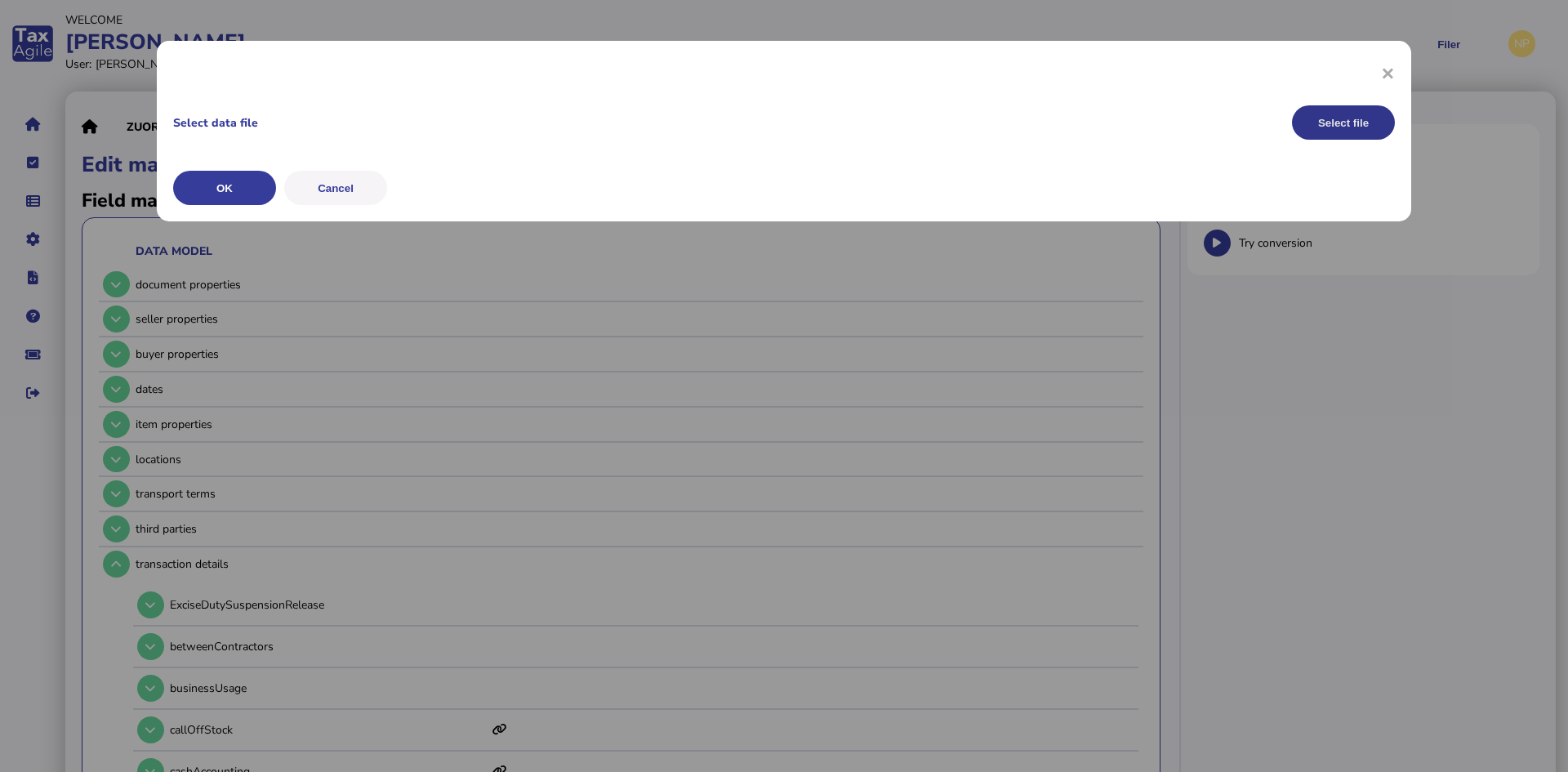
click at [1359, 121] on button "Select file" at bounding box center [1343, 123] width 103 height 35
click at [221, 187] on button "OK" at bounding box center [225, 187] width 103 height 35
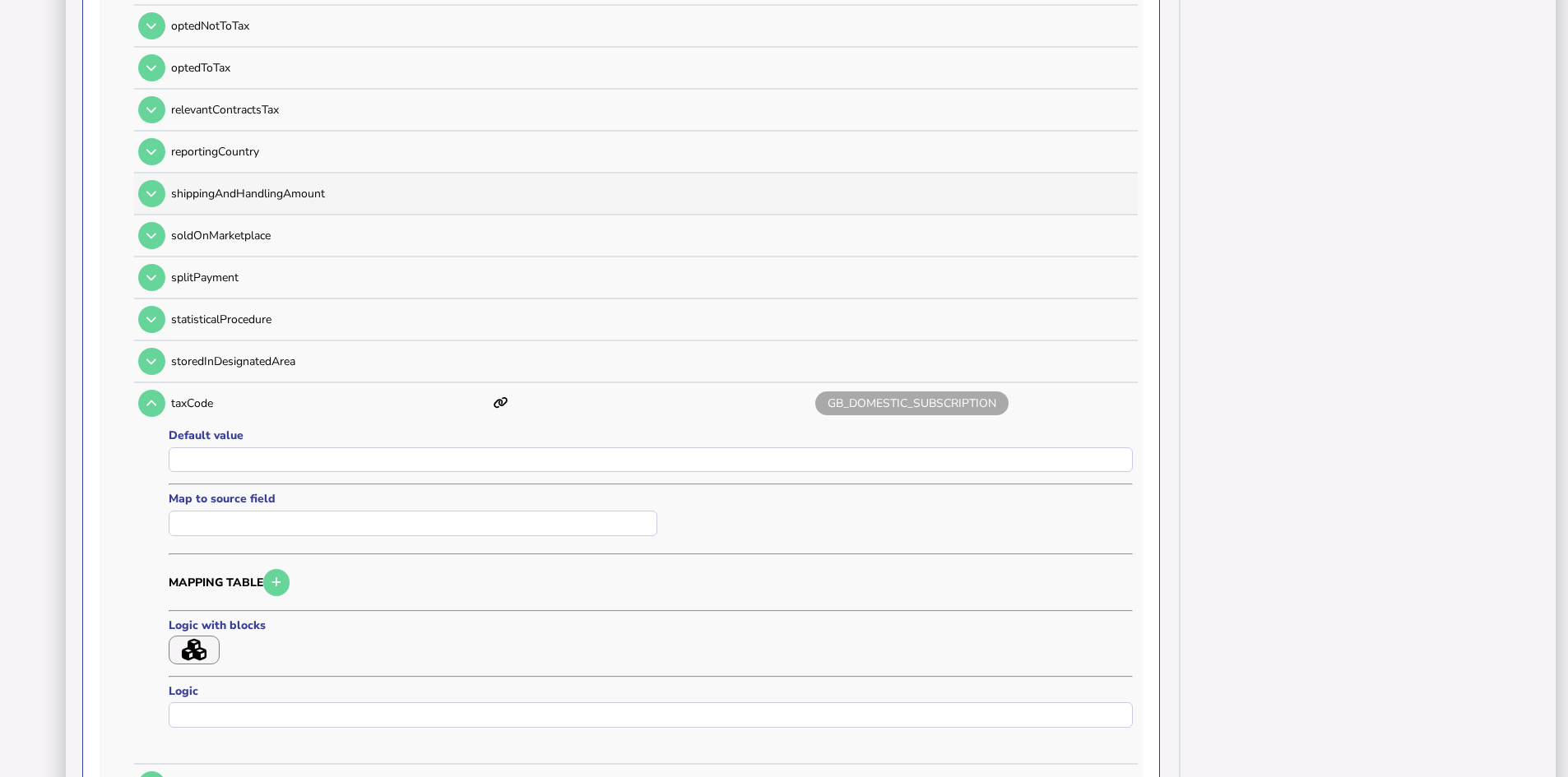
scroll to position [1892, 0]
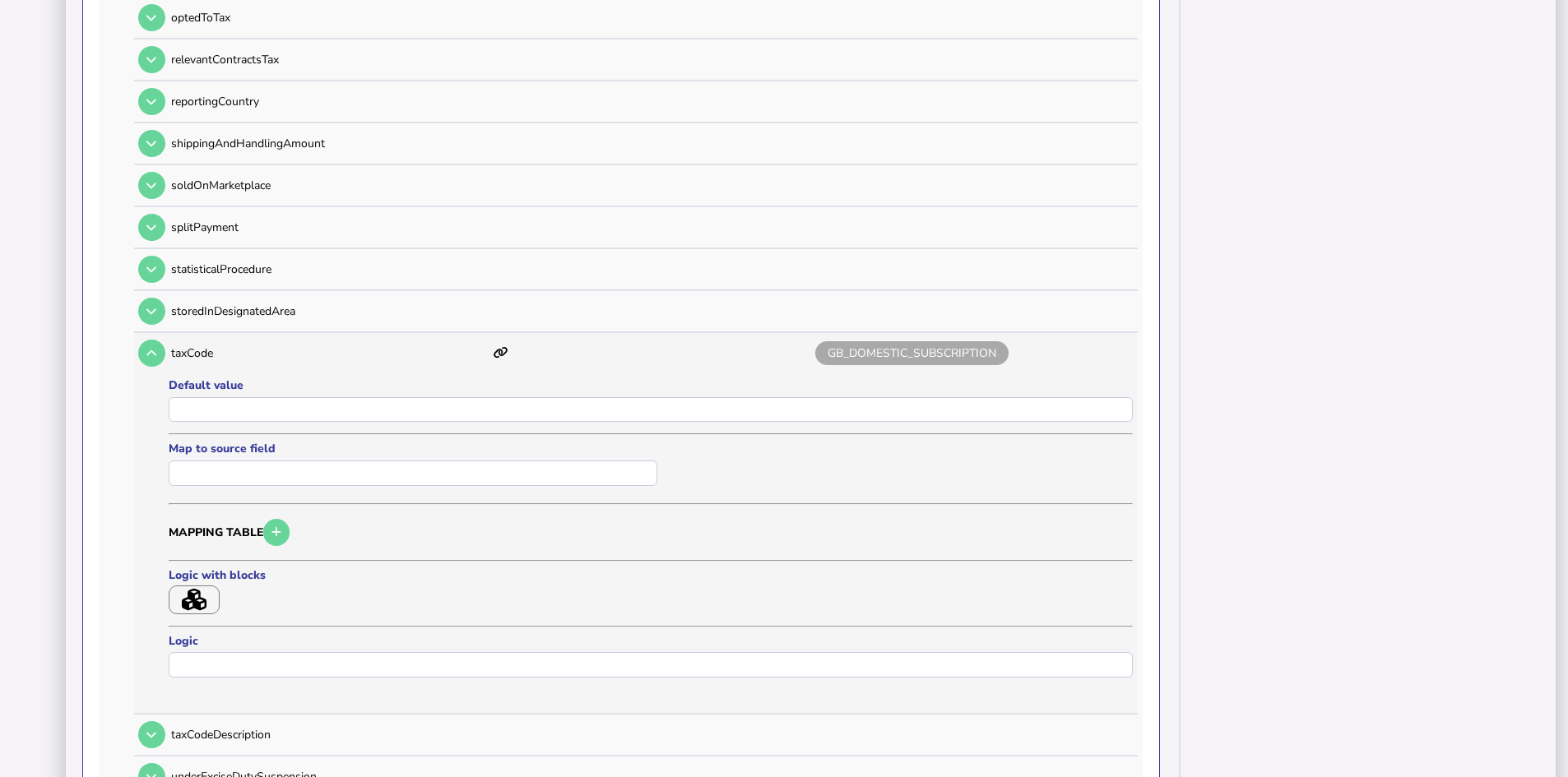
click at [195, 599] on icon "button" at bounding box center [194, 600] width 25 height 22
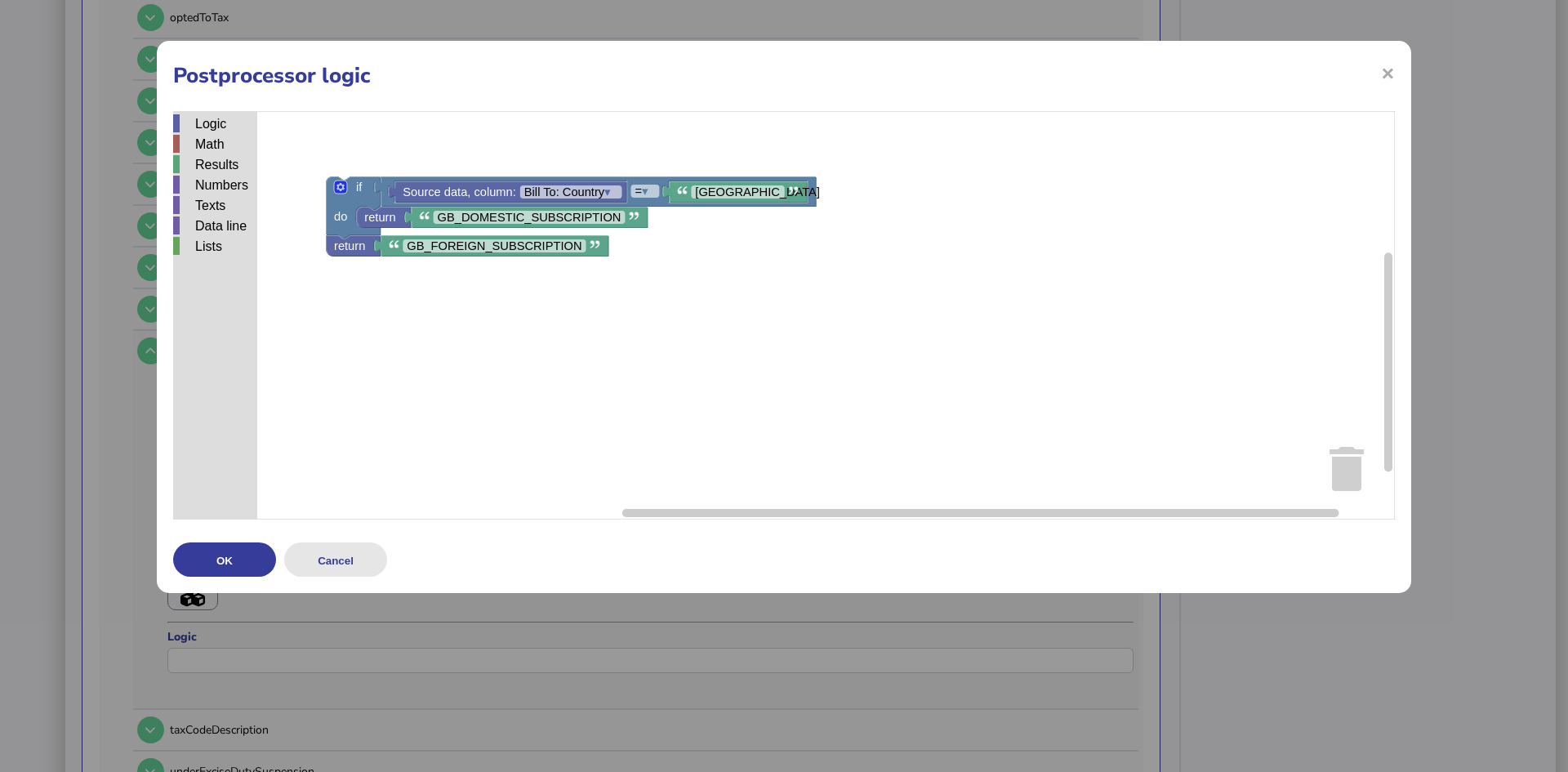
click at [345, 561] on button "Cancel" at bounding box center [336, 560] width 103 height 35
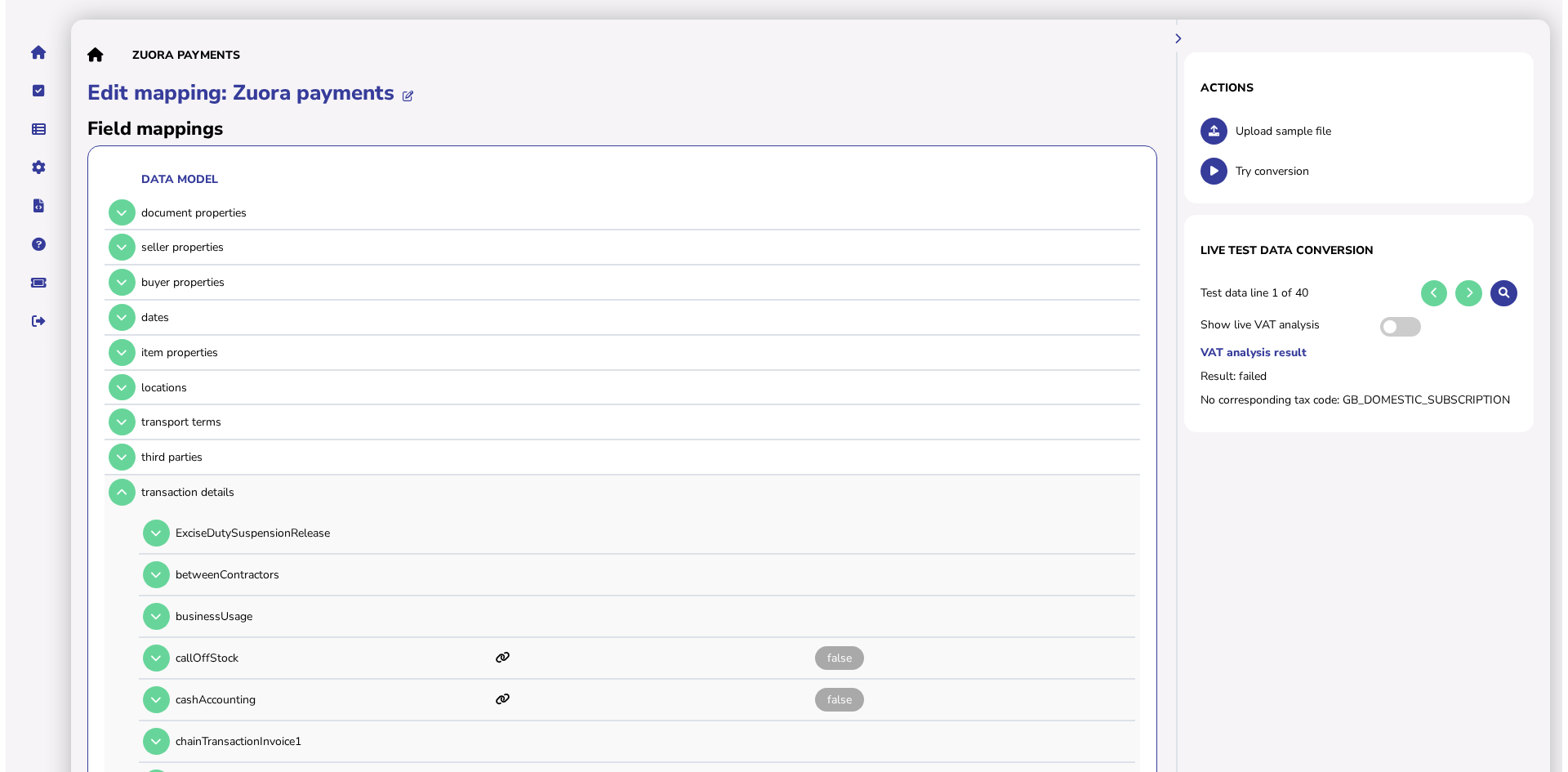
scroll to position [0, 0]
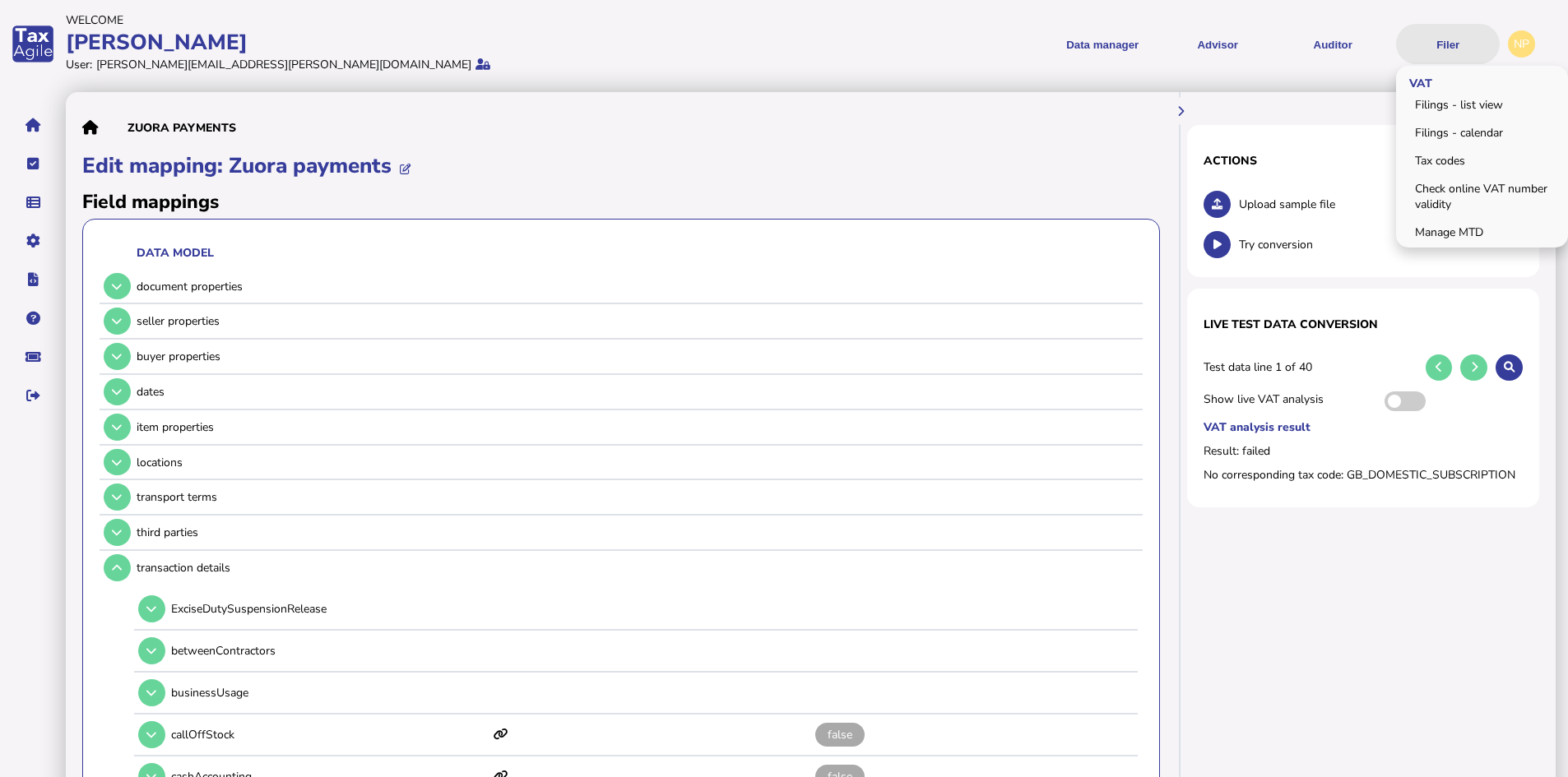
click at [1463, 38] on button "Filer" at bounding box center [1448, 44] width 104 height 40
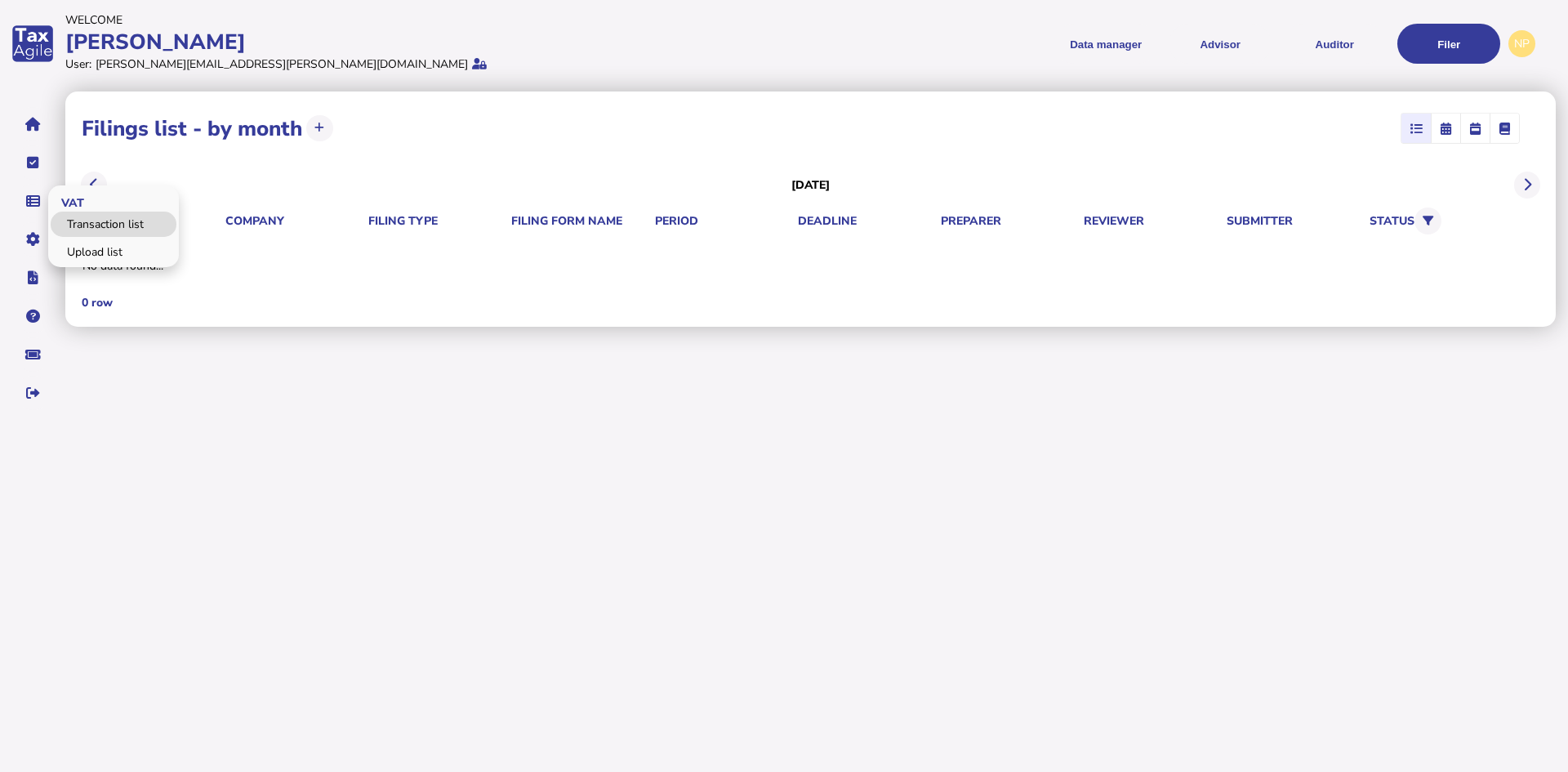
click at [98, 221] on link "Transaction list" at bounding box center [114, 224] width 126 height 26
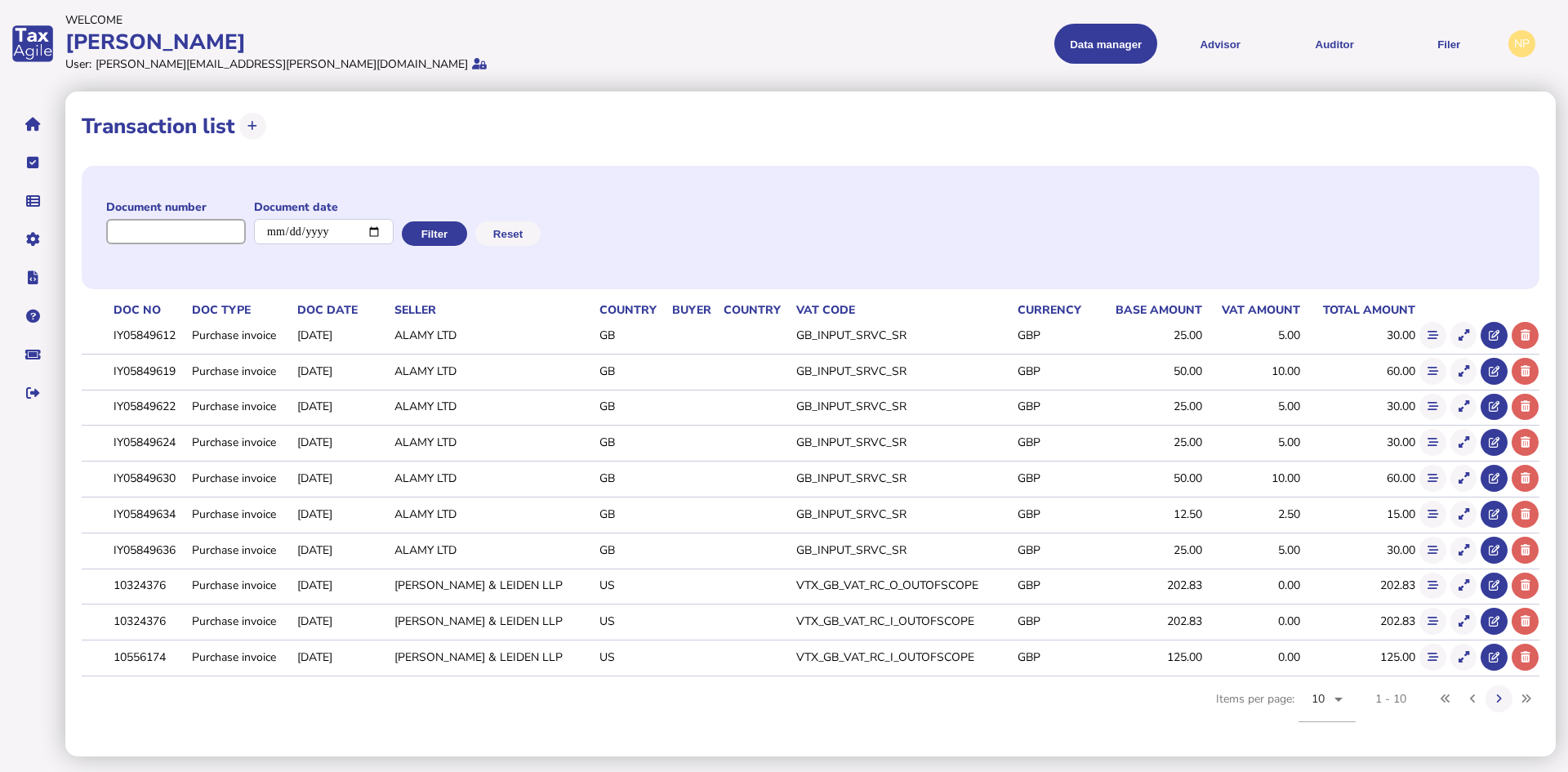
click at [219, 234] on input "input" at bounding box center [176, 232] width 139 height 26
paste input "**********"
type input "**********"
click at [452, 233] on button "Filter" at bounding box center [433, 234] width 66 height 25
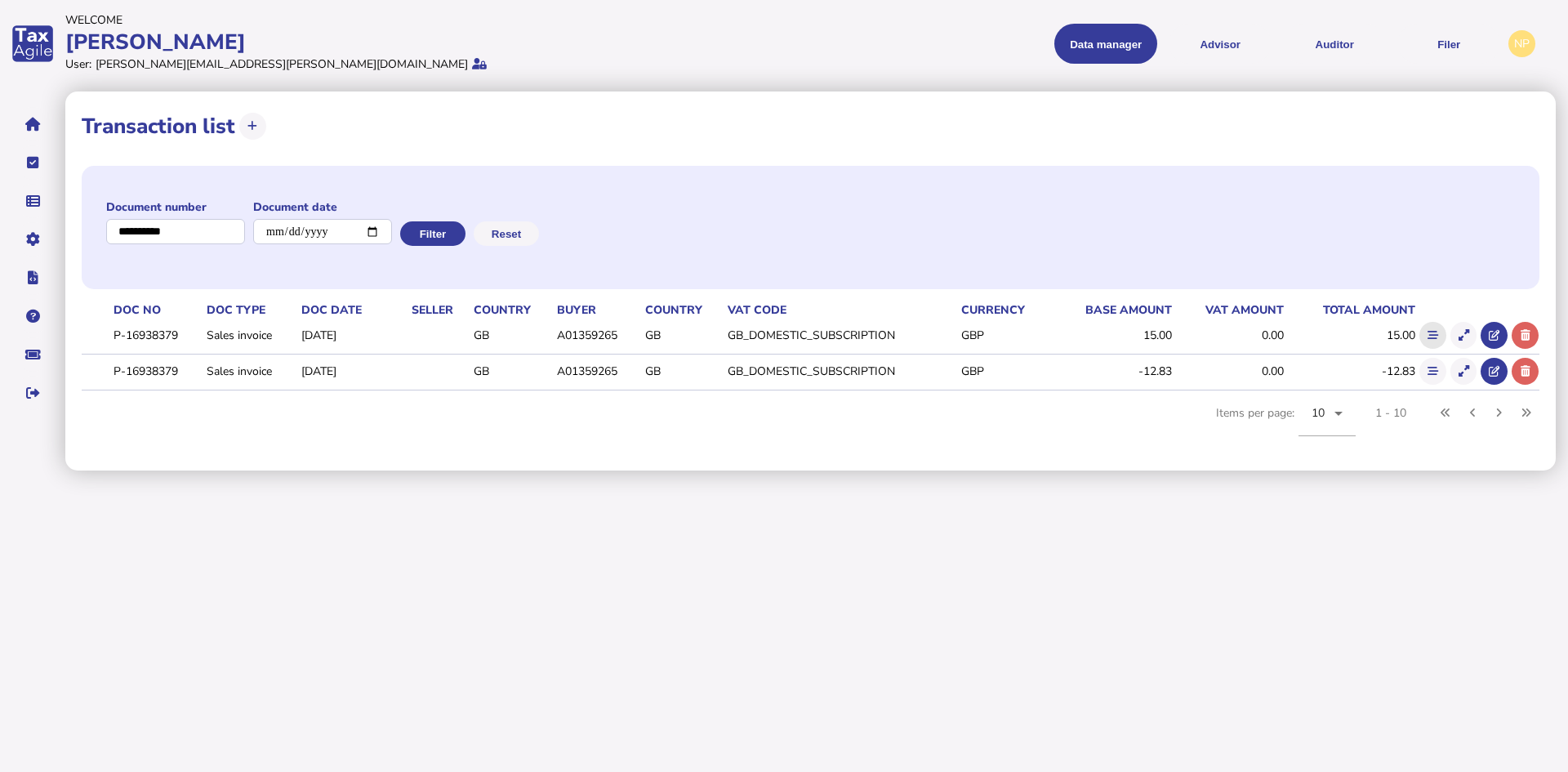
click at [1433, 335] on icon at bounding box center [1433, 336] width 11 height 11
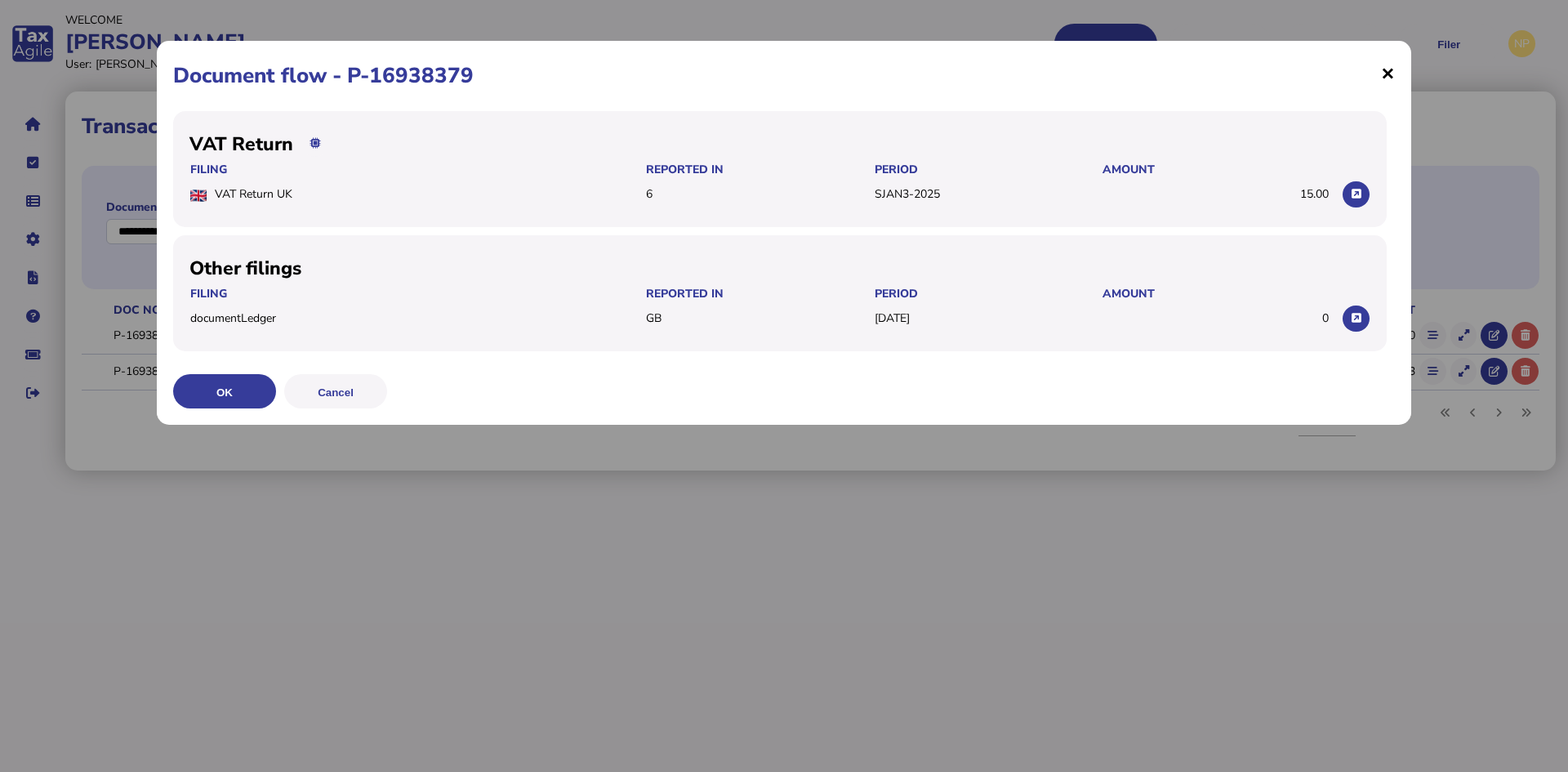
click at [1384, 71] on span "×" at bounding box center [1388, 72] width 14 height 31
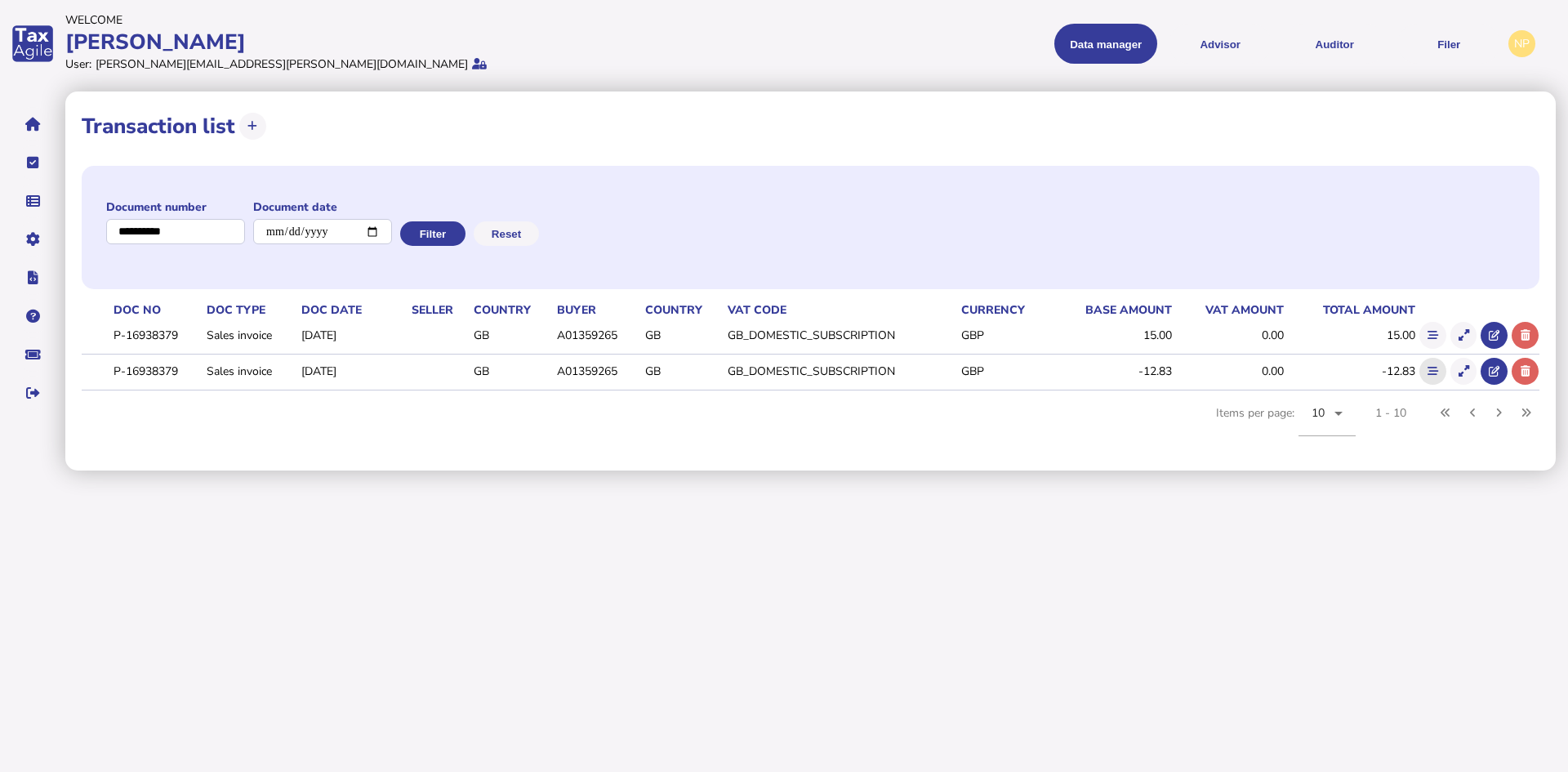
click at [1433, 375] on icon at bounding box center [1433, 371] width 11 height 11
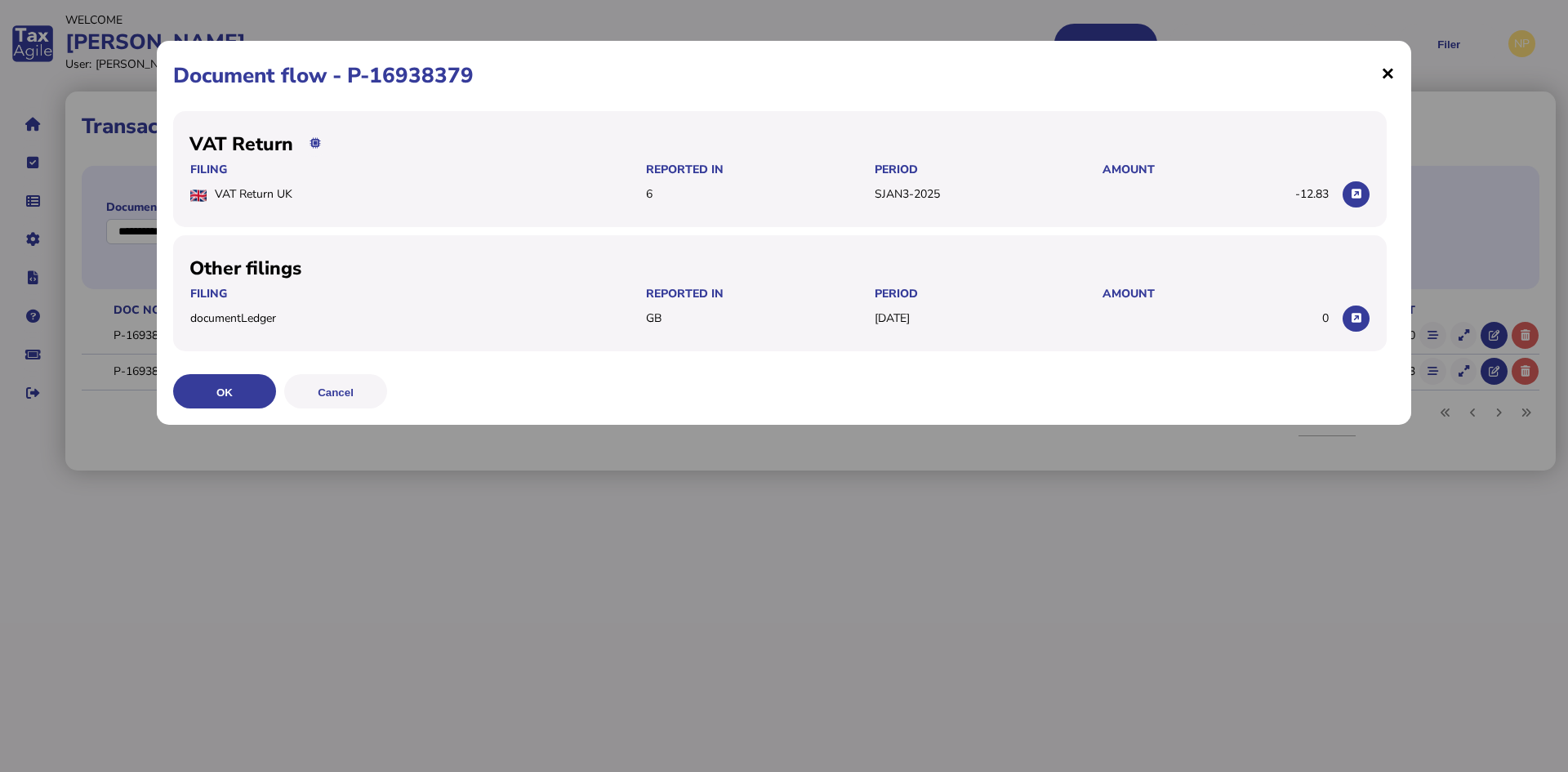
click at [1388, 72] on span "×" at bounding box center [1388, 72] width 14 height 31
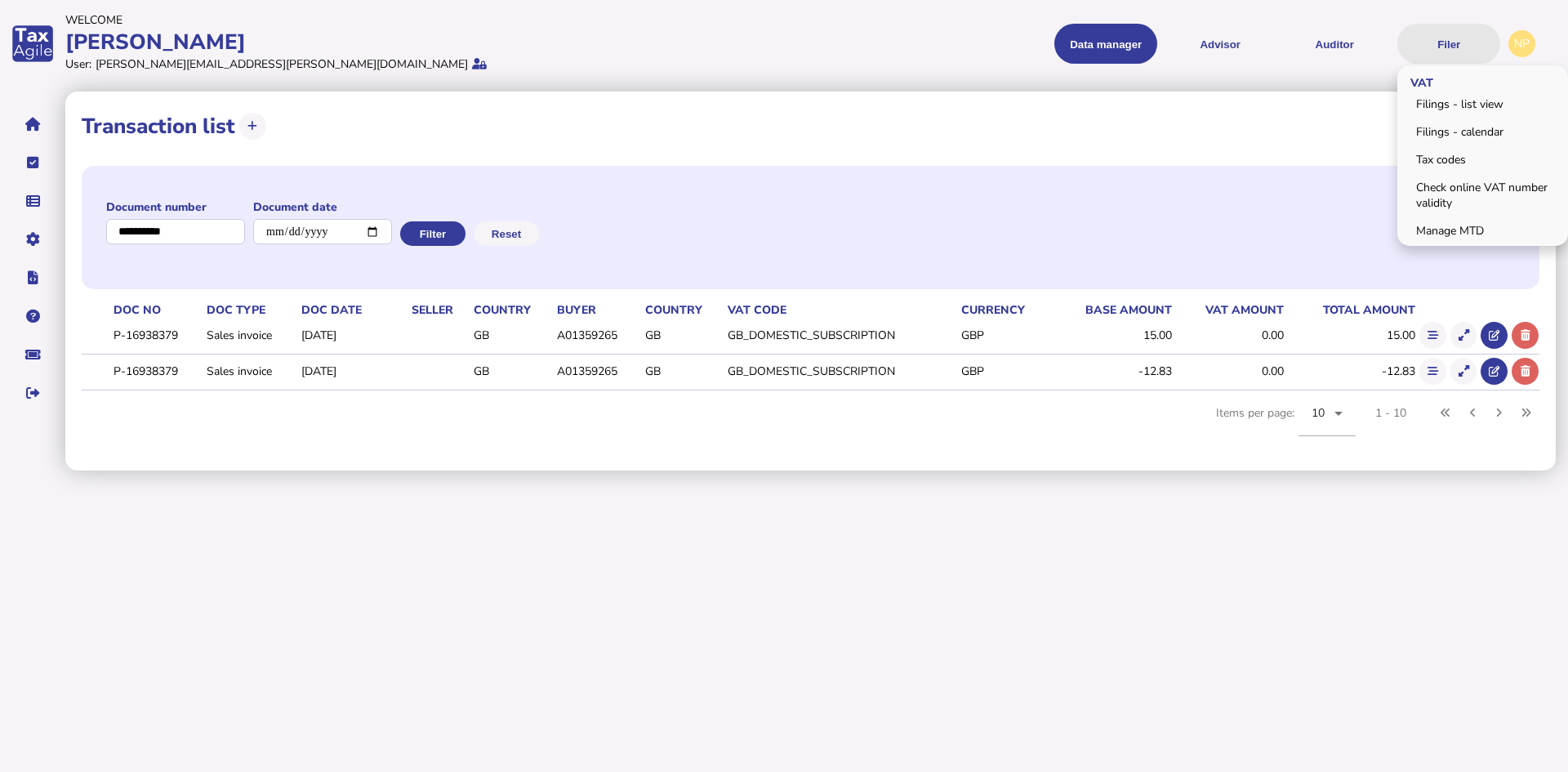
click at [1457, 41] on button "Filer" at bounding box center [1449, 44] width 103 height 40
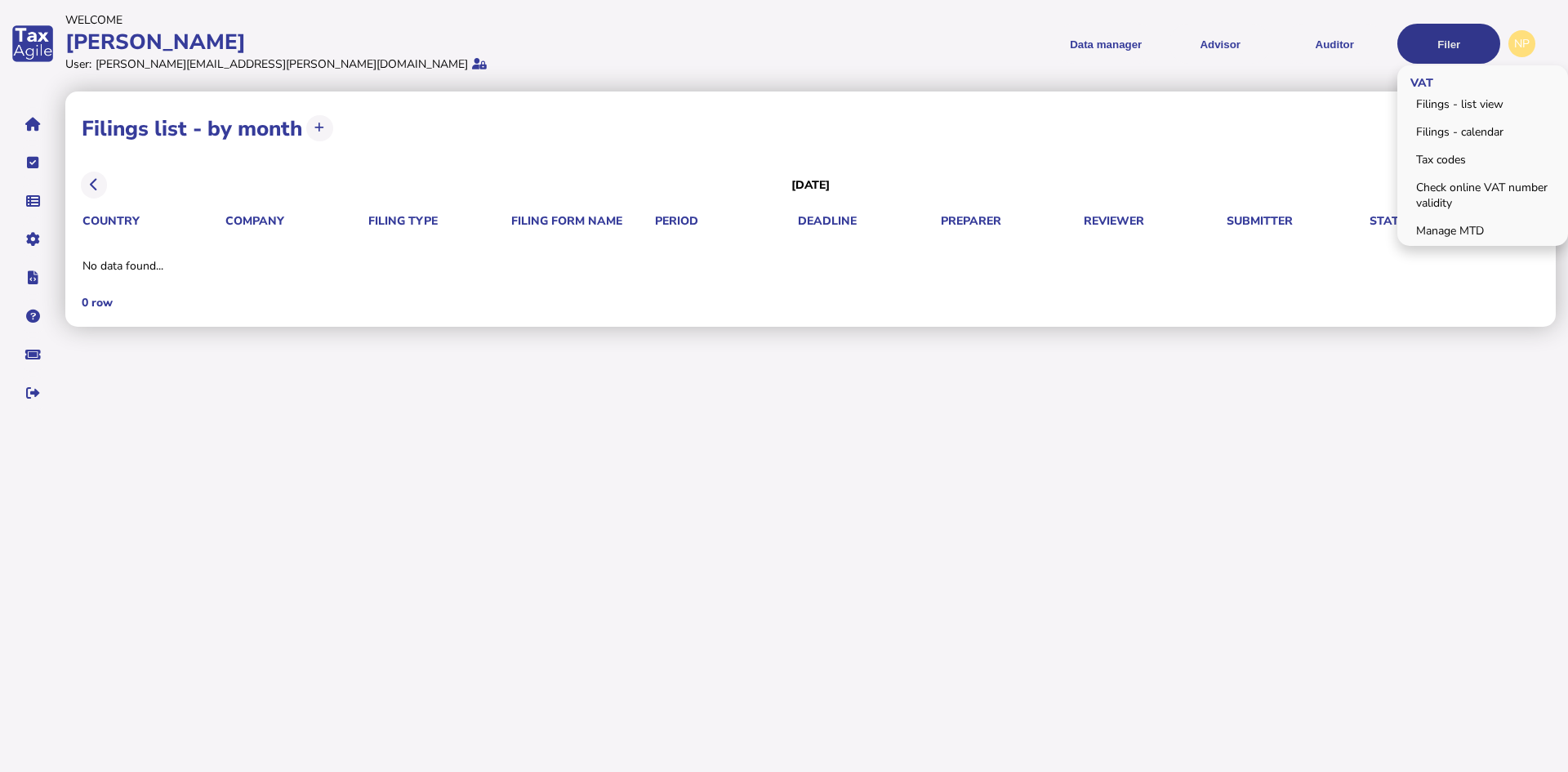
click at [1432, 52] on button "Filer" at bounding box center [1449, 44] width 103 height 40
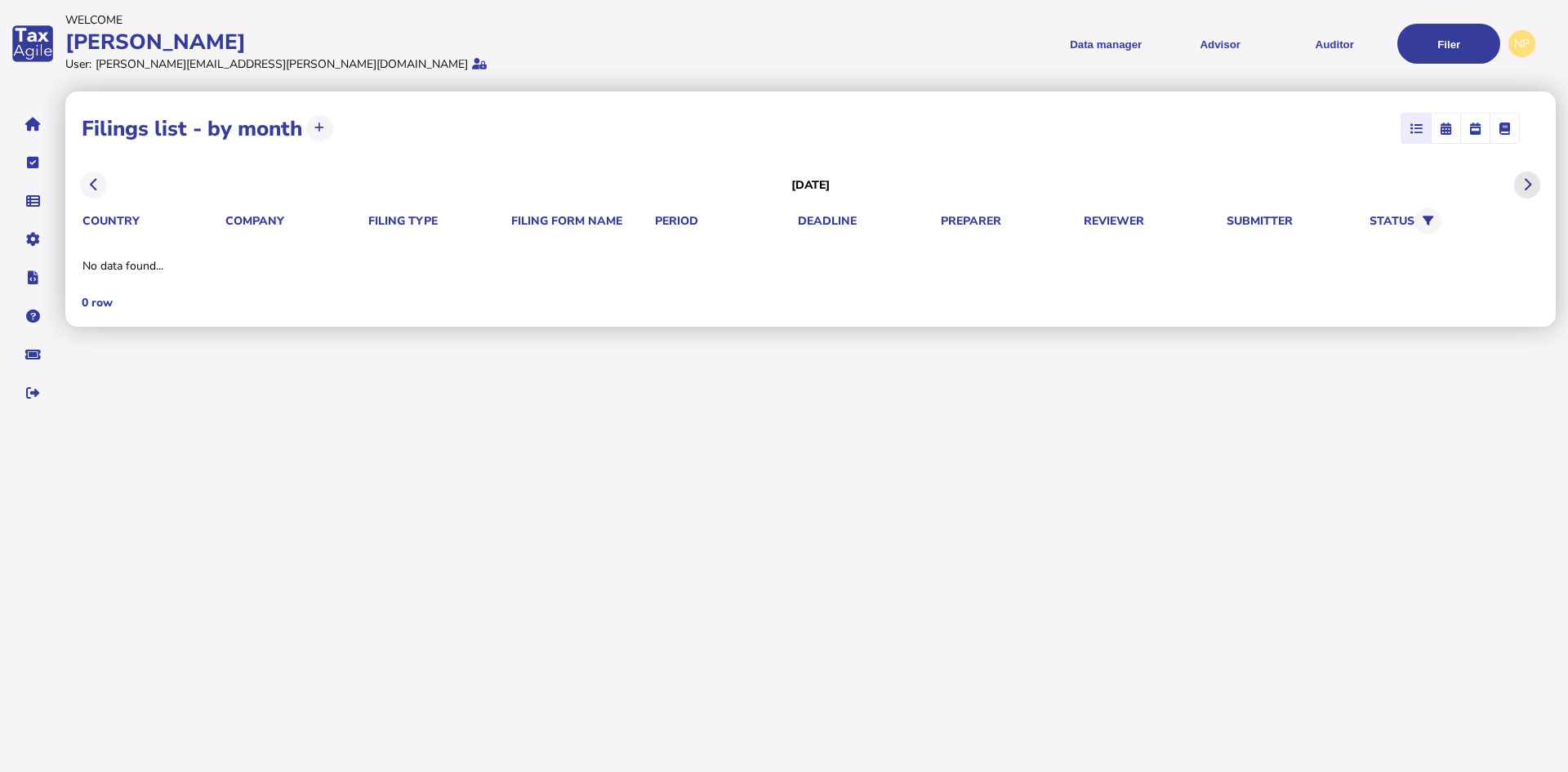
click at [1524, 185] on icon at bounding box center [1526, 185] width 8 height 1
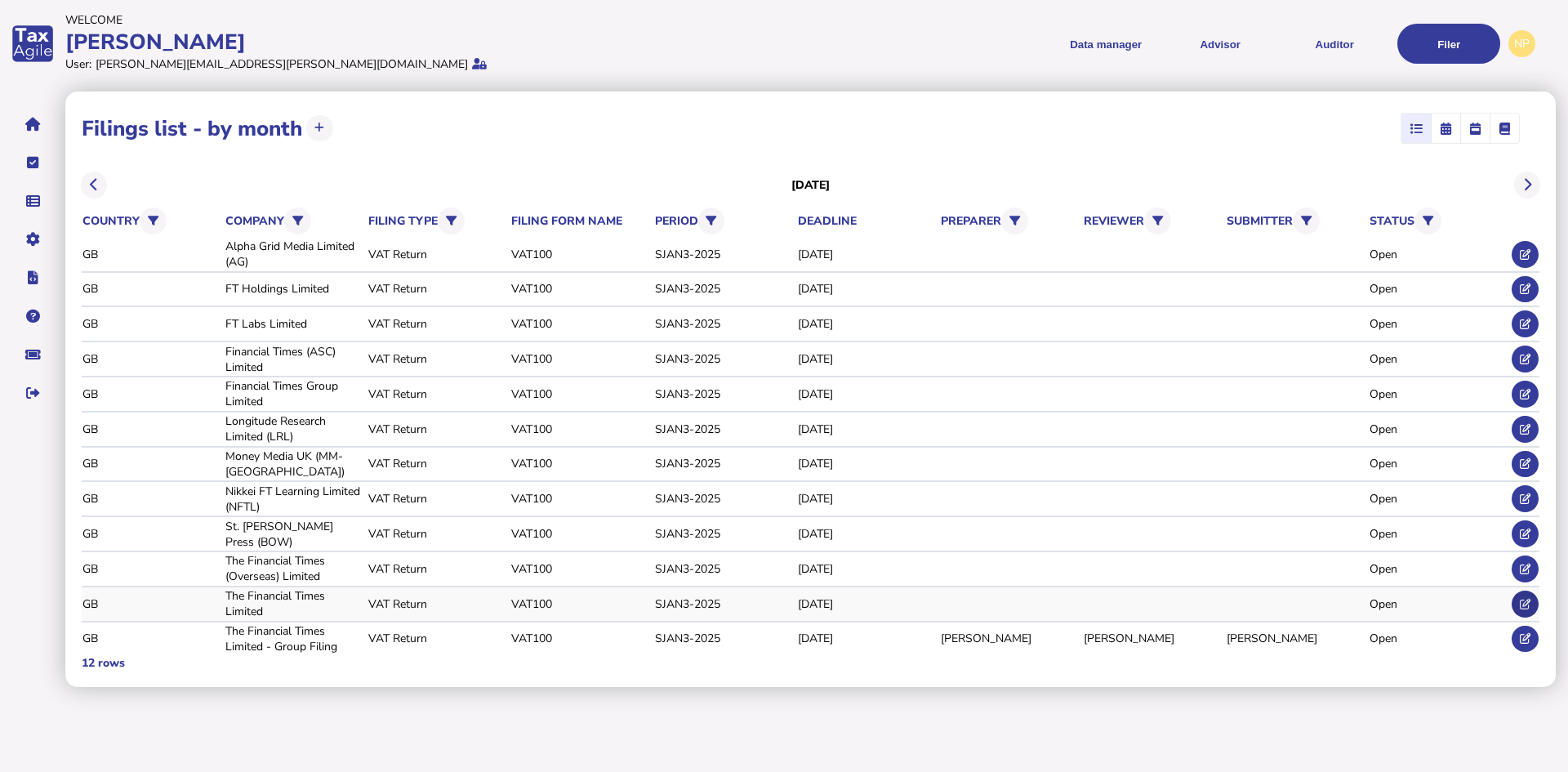
click at [1528, 593] on button at bounding box center [1525, 604] width 27 height 27
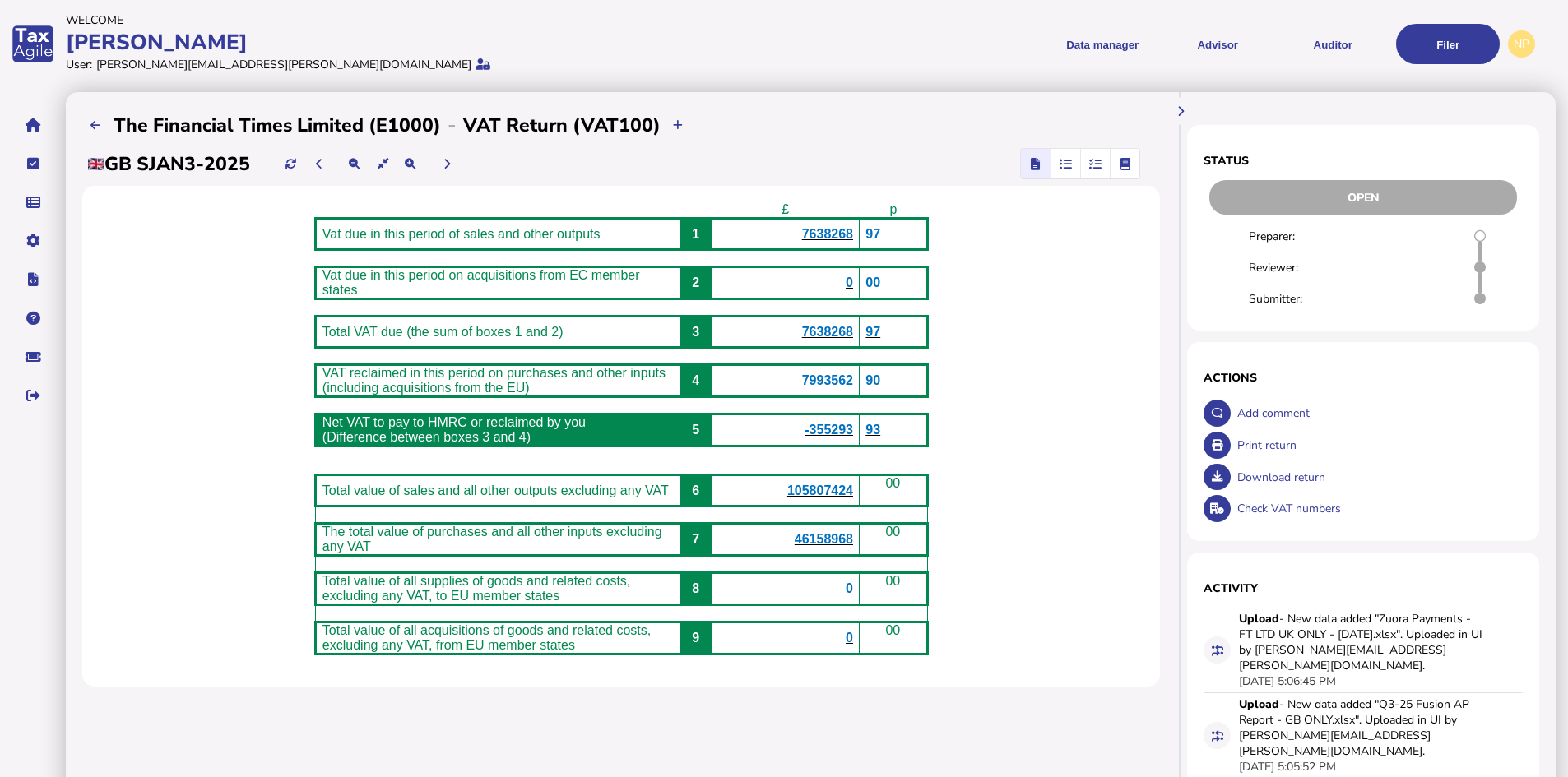
click at [1094, 164] on icon "button" at bounding box center [1096, 164] width 13 height 1
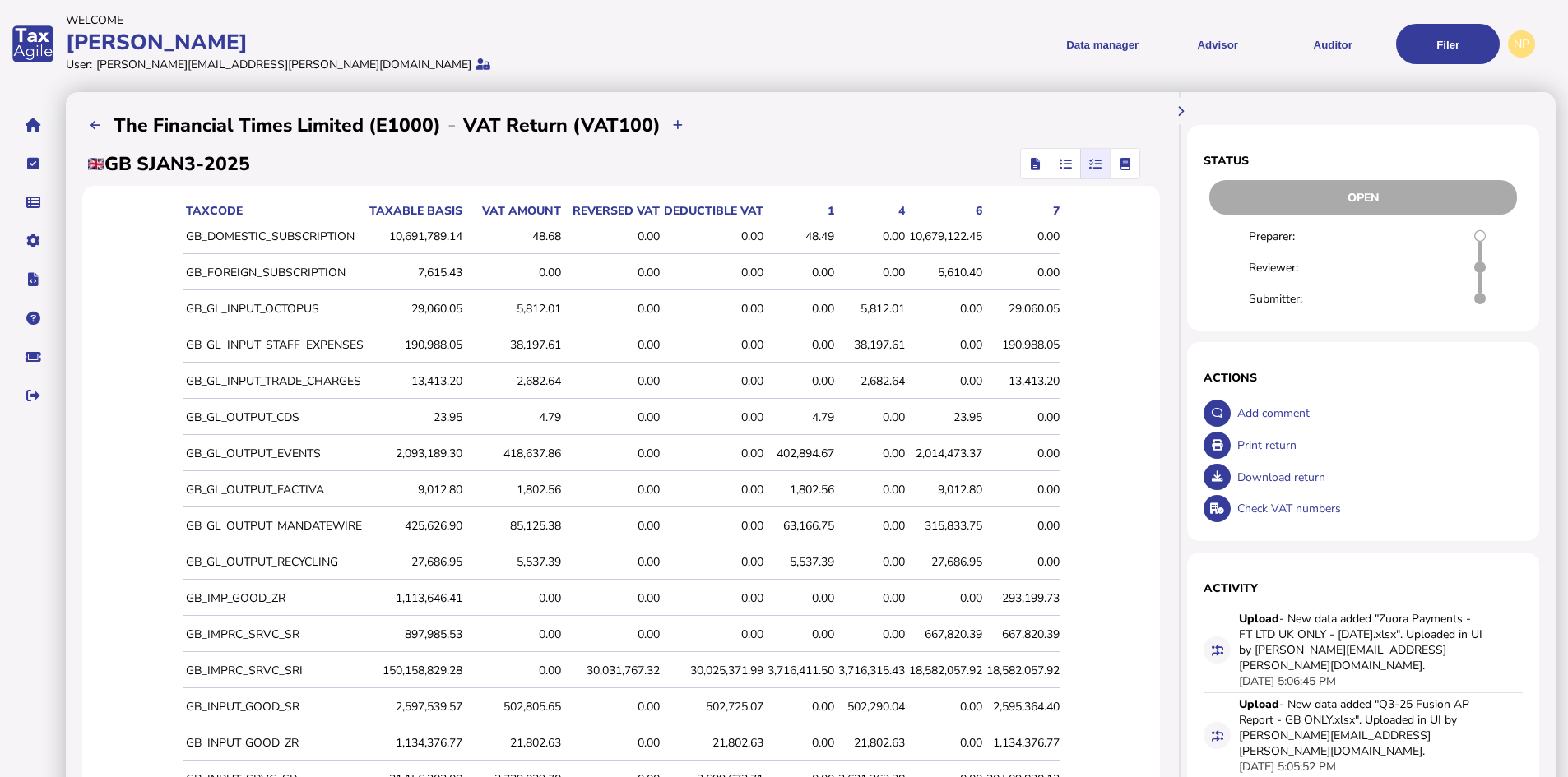
click at [966, 237] on div "10,679,122.45" at bounding box center [945, 236] width 73 height 15
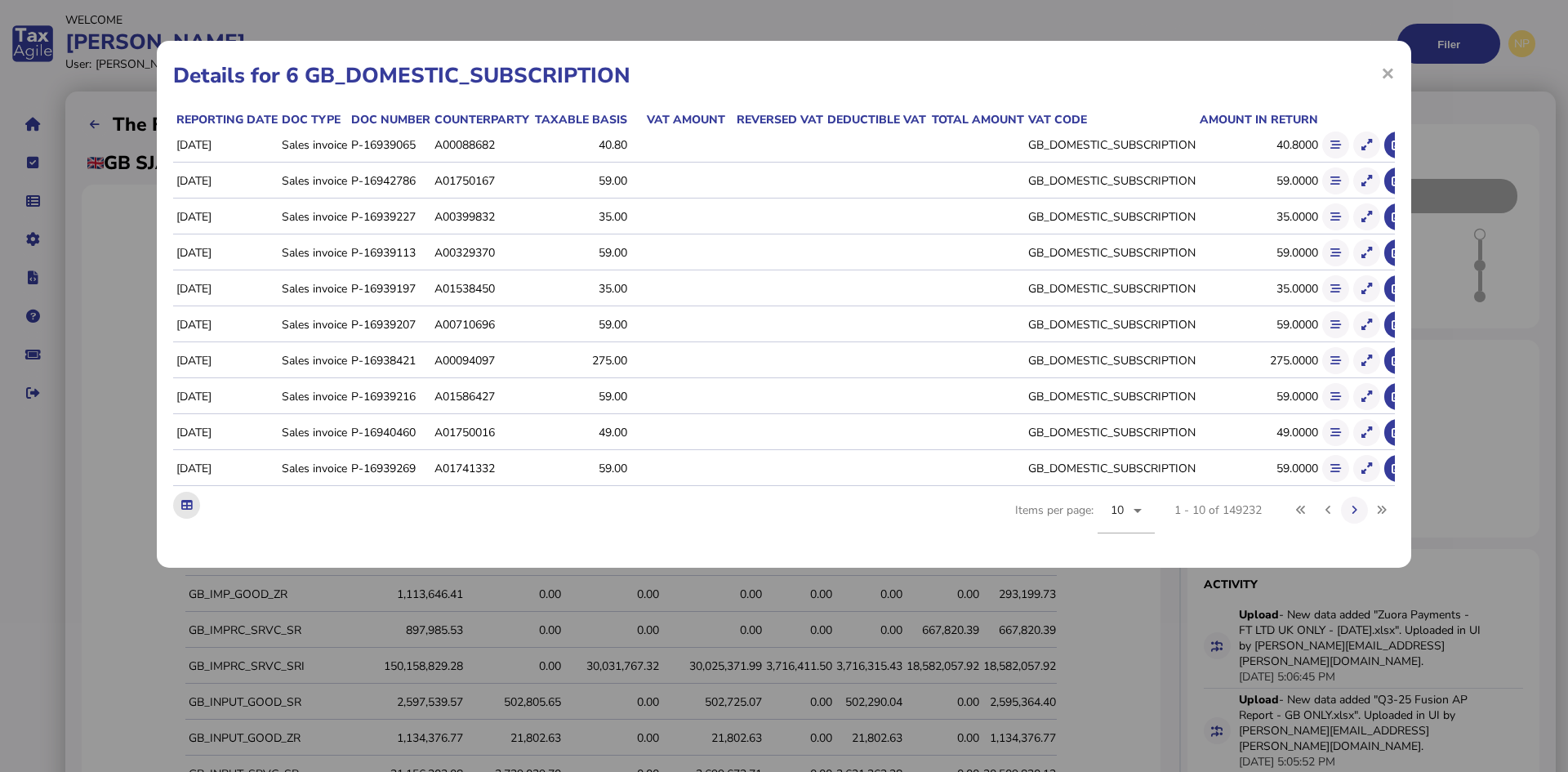
click at [188, 511] on icon at bounding box center [186, 505] width 11 height 11
